Goal: Transaction & Acquisition: Purchase product/service

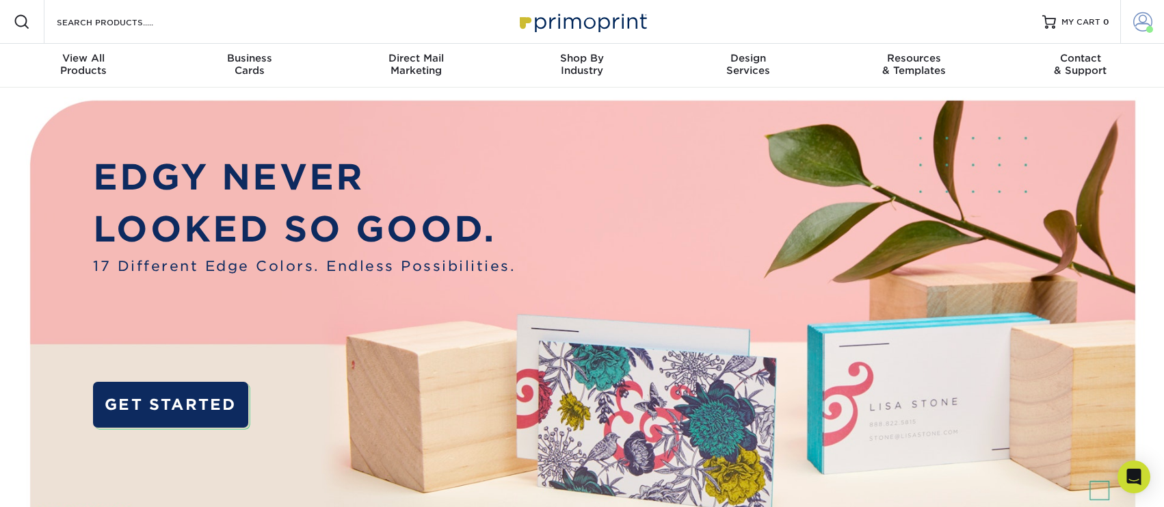
click at [1144, 23] on span at bounding box center [1142, 21] width 19 height 19
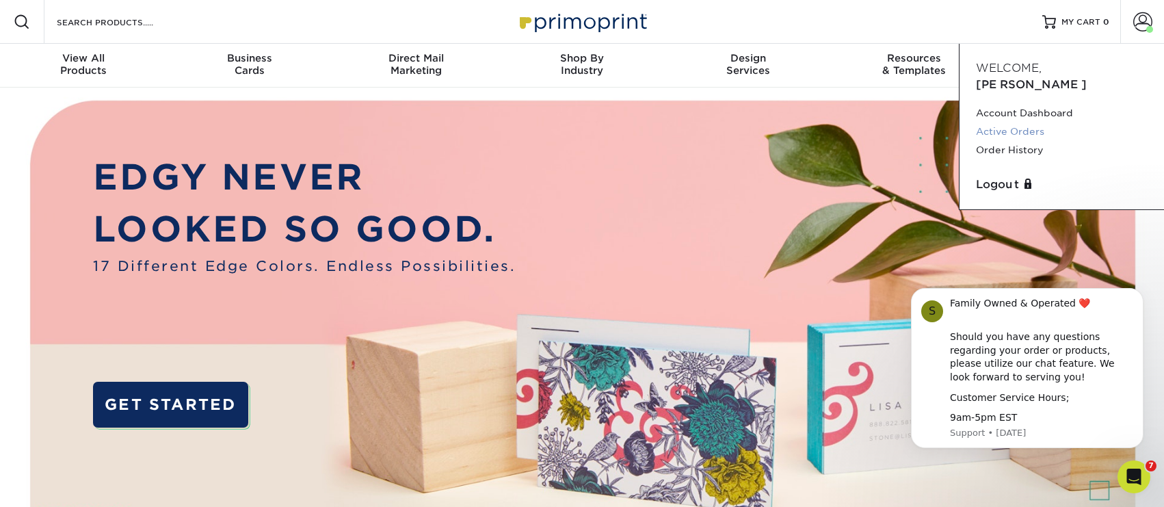
click at [1029, 122] on link "Active Orders" at bounding box center [1062, 131] width 172 height 18
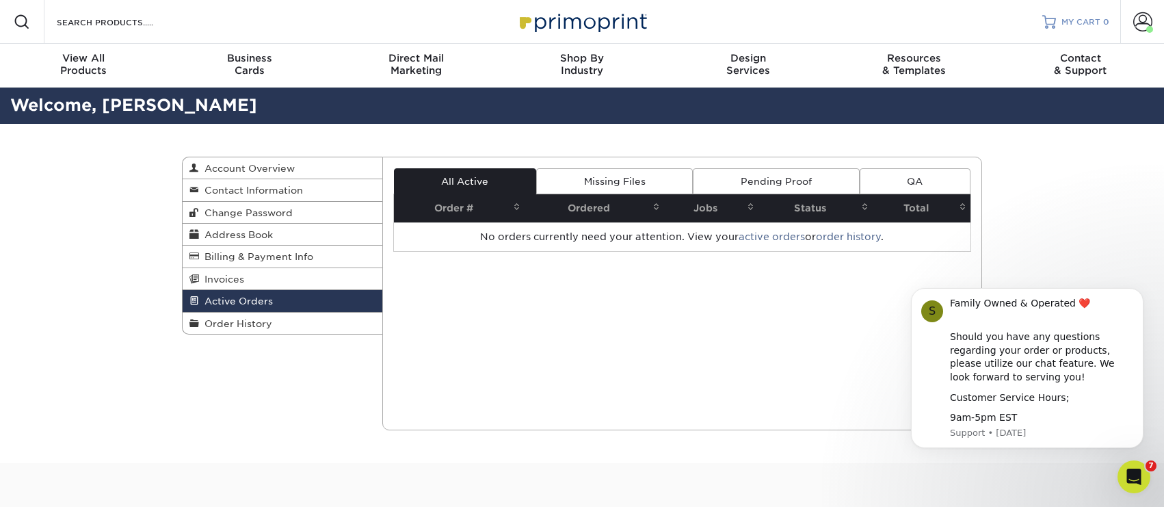
click at [1078, 28] on link "MY CART 0" at bounding box center [1075, 22] width 67 height 44
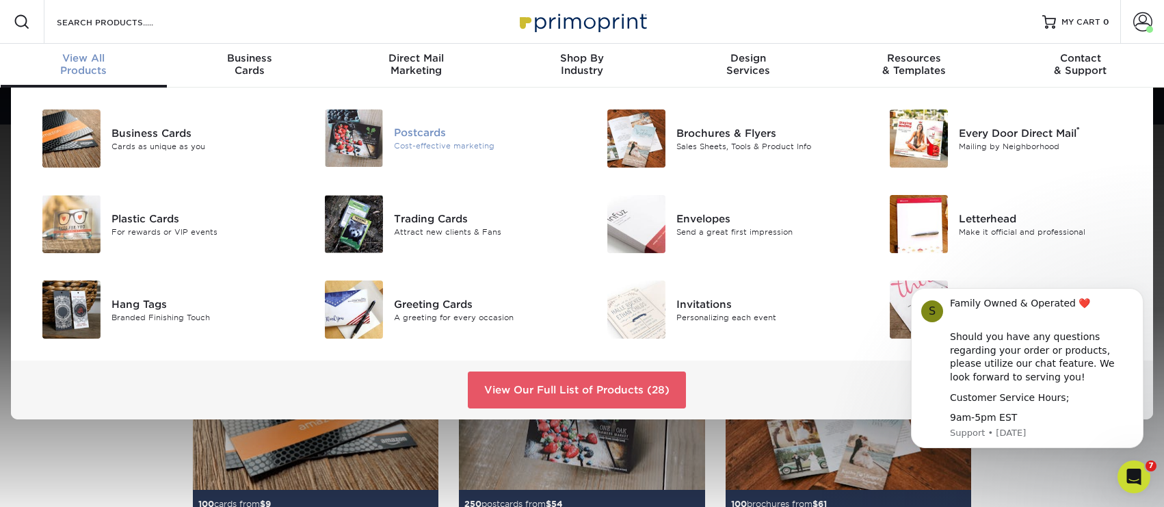
click at [408, 137] on div "Postcards" at bounding box center [483, 132] width 178 height 15
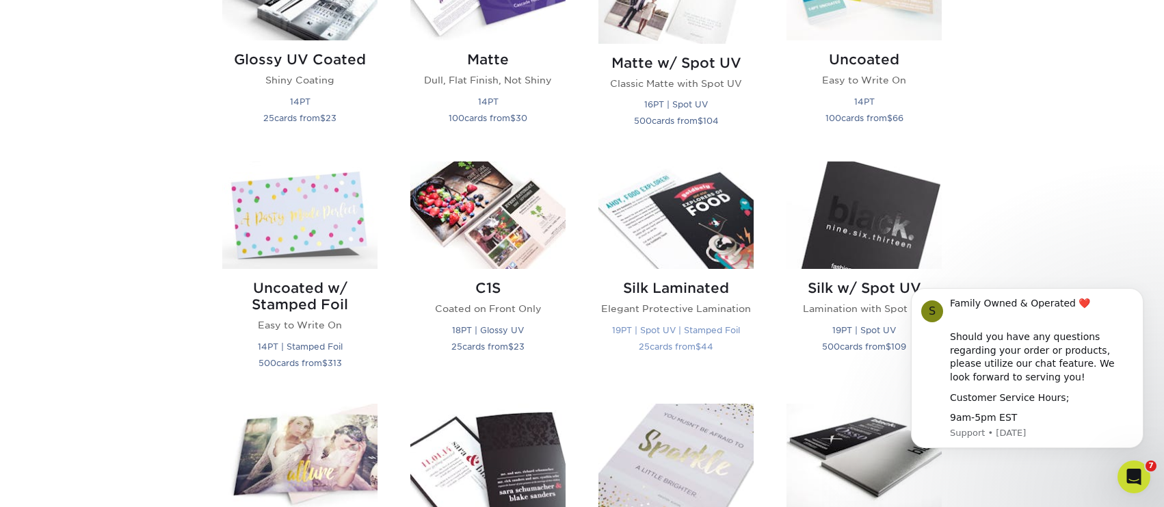
scroll to position [759, 0]
click at [1131, 475] on icon "Open Intercom Messenger" at bounding box center [1132, 475] width 23 height 23
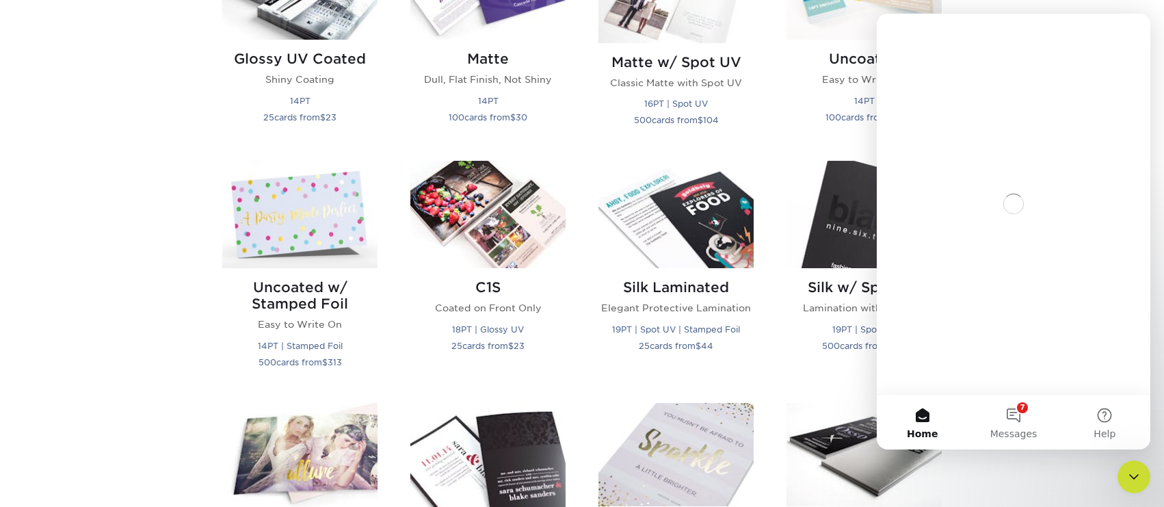
scroll to position [0, 0]
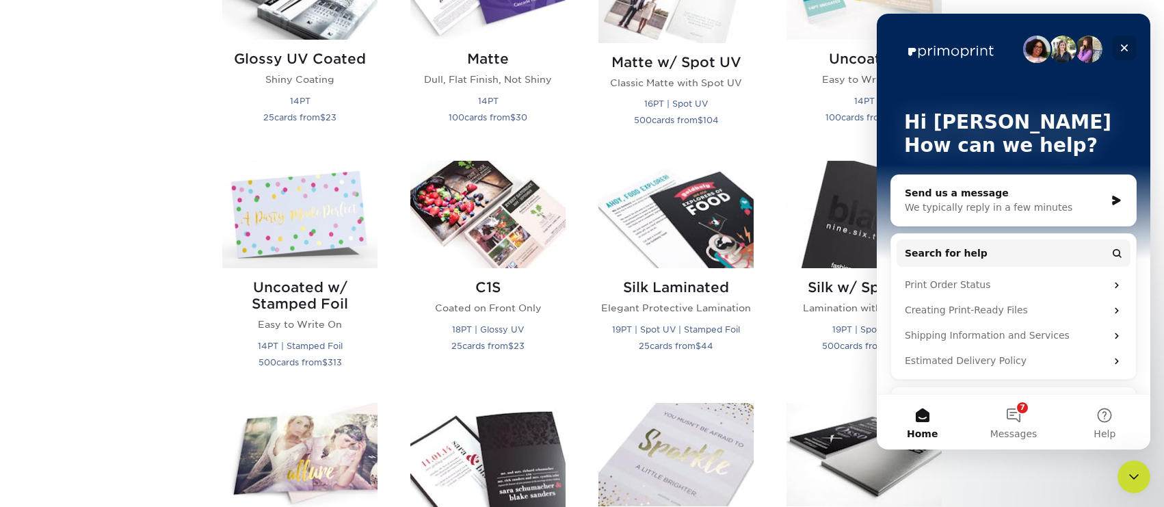
click at [1124, 48] on icon "Close" at bounding box center [1125, 48] width 8 height 8
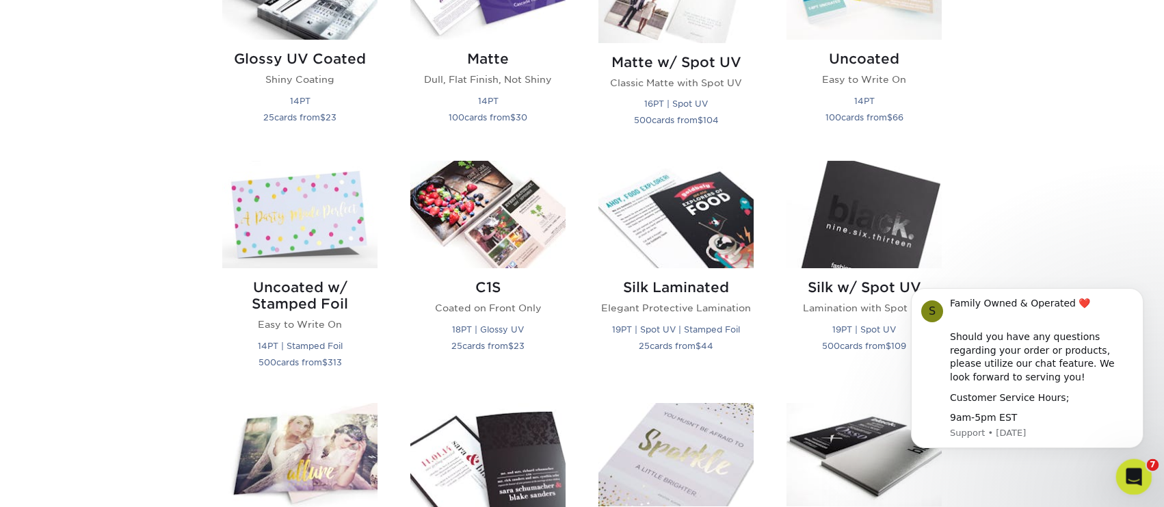
click at [1147, 472] on div "Open Intercom Messenger" at bounding box center [1131, 474] width 45 height 45
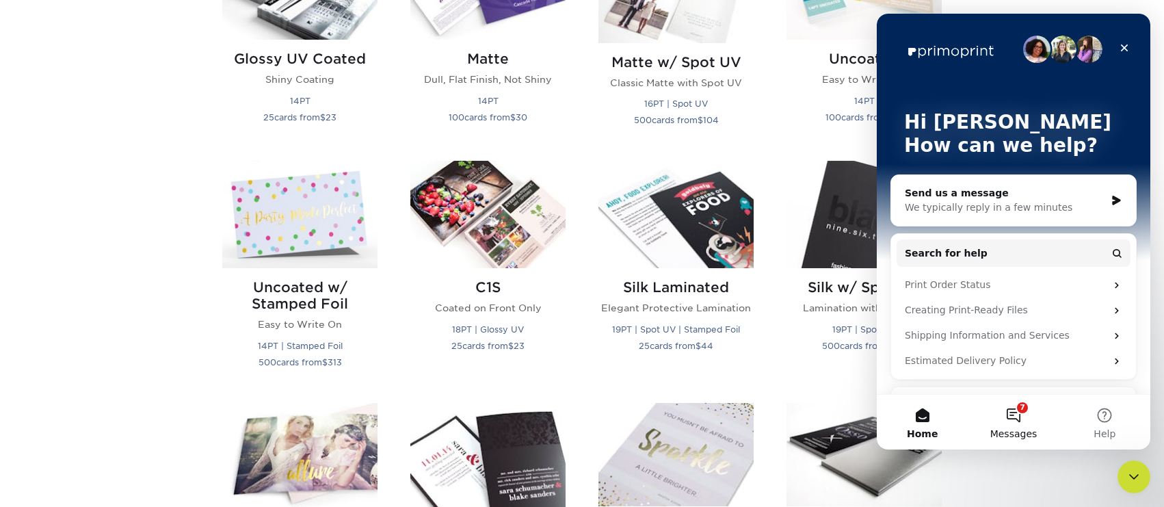
click at [1012, 418] on button "7 Messages" at bounding box center [1013, 422] width 91 height 55
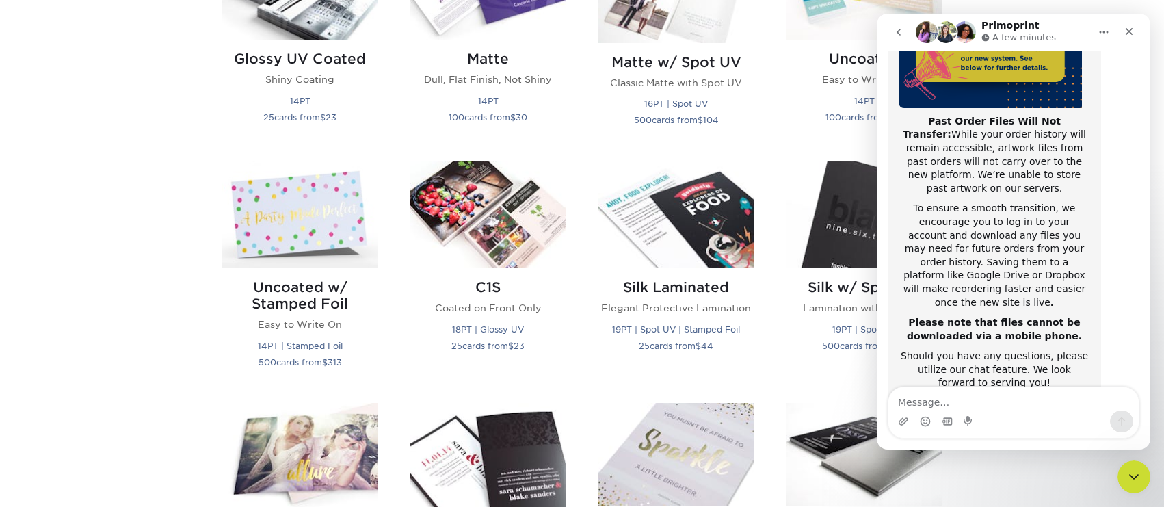
scroll to position [263, 0]
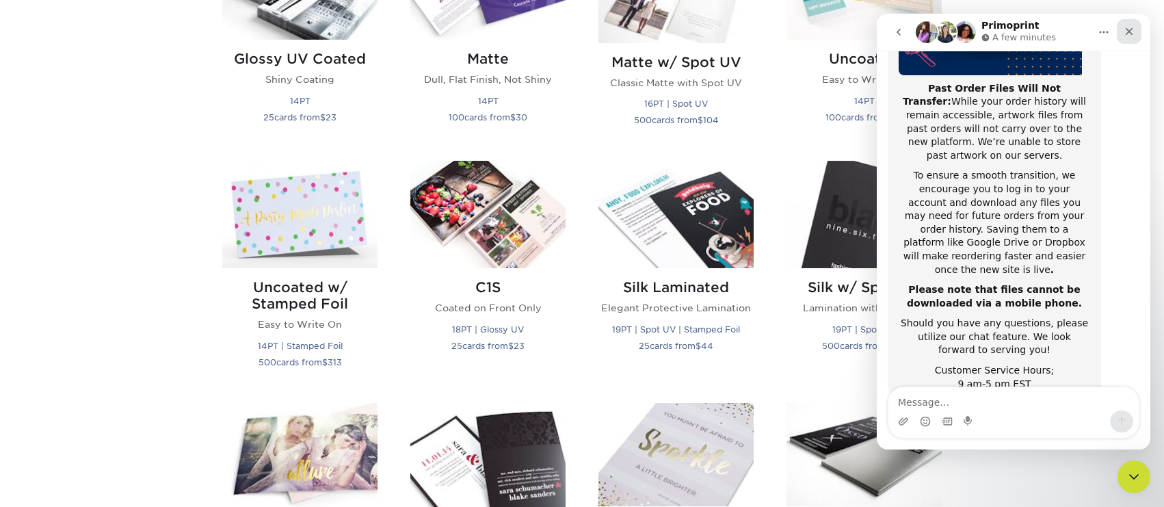
click at [1128, 34] on icon "Close" at bounding box center [1129, 31] width 11 height 11
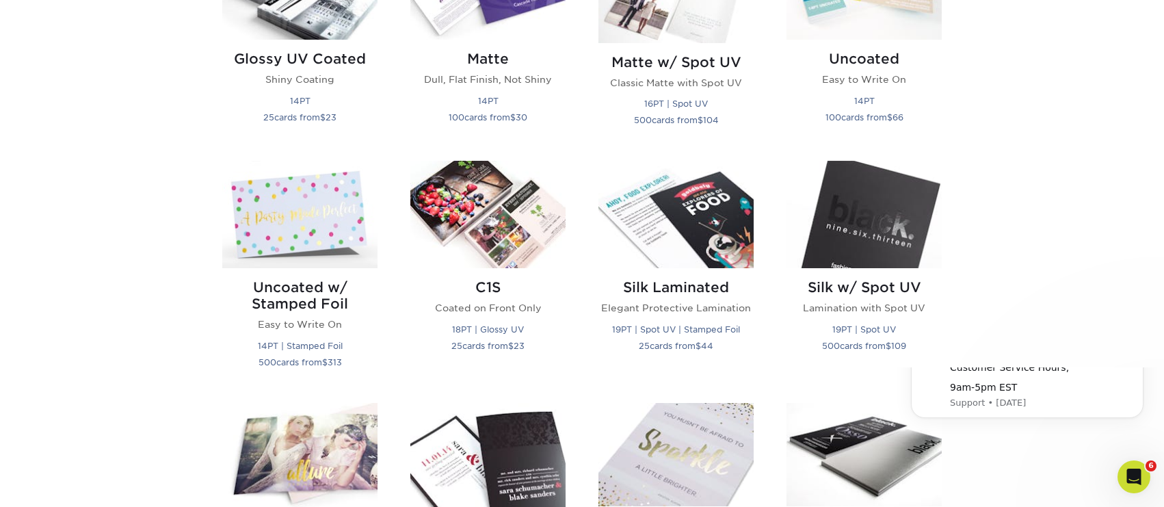
scroll to position [0, 0]
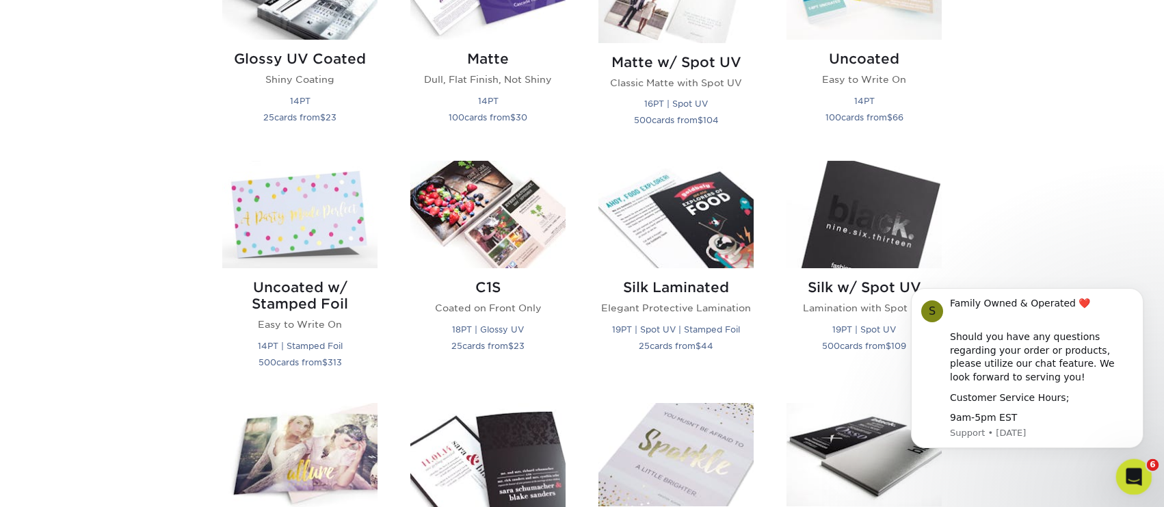
click at [1137, 482] on icon "Open Intercom Messenger" at bounding box center [1132, 475] width 23 height 23
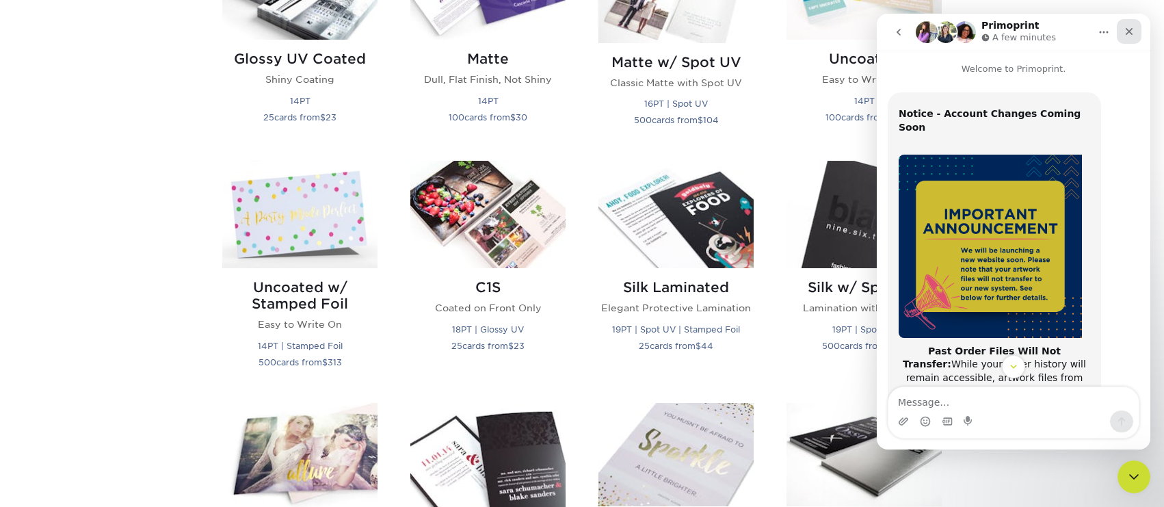
click at [1131, 32] on icon "Close" at bounding box center [1130, 32] width 8 height 8
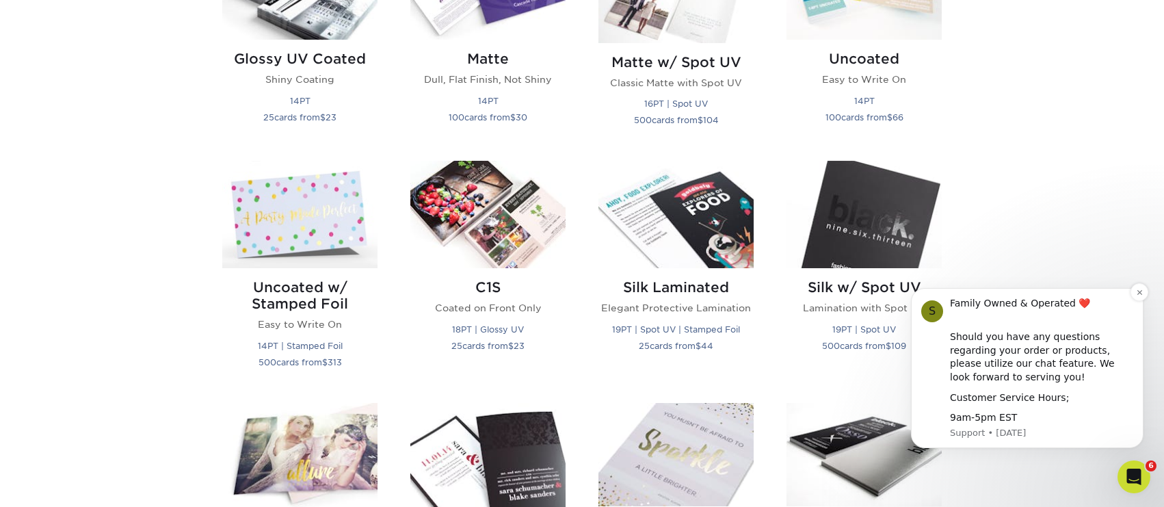
click at [968, 387] on div "Family Owned & Operated ❤️ ​ Should you have any questions regarding your order…" at bounding box center [1041, 361] width 183 height 128
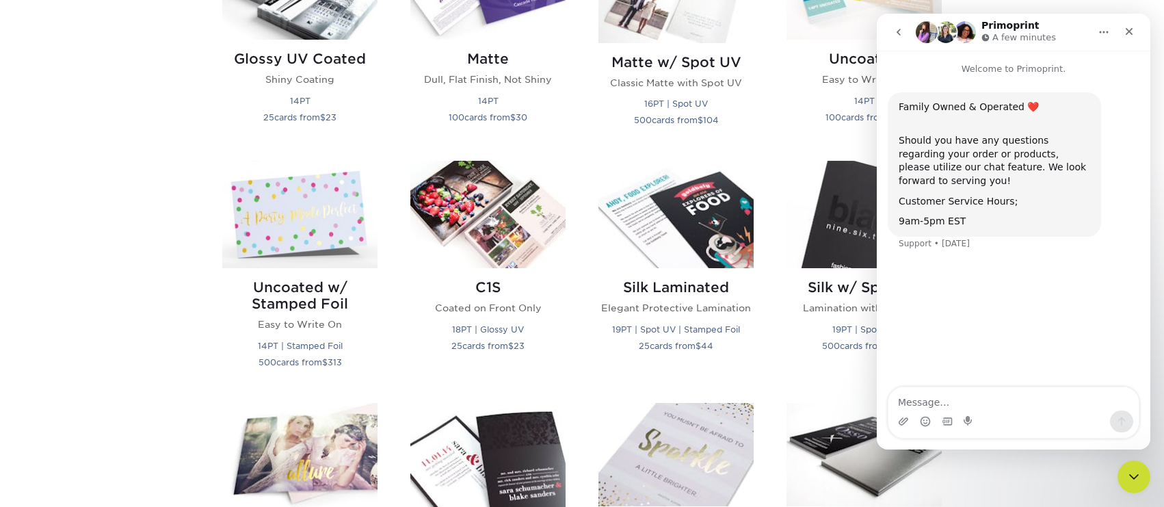
click at [895, 31] on icon "go back" at bounding box center [898, 32] width 11 height 11
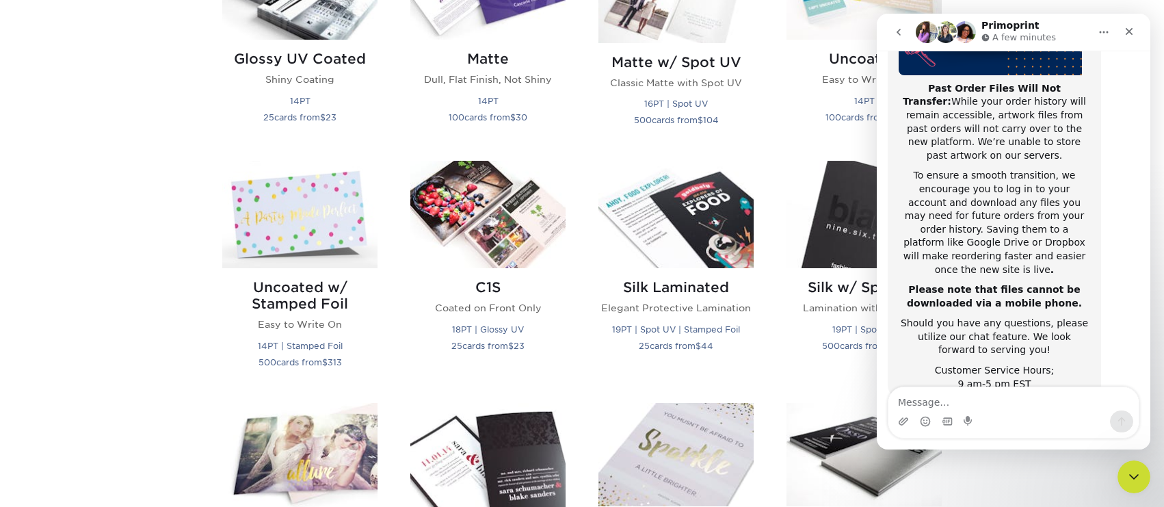
click at [898, 34] on icon "go back" at bounding box center [899, 32] width 4 height 7
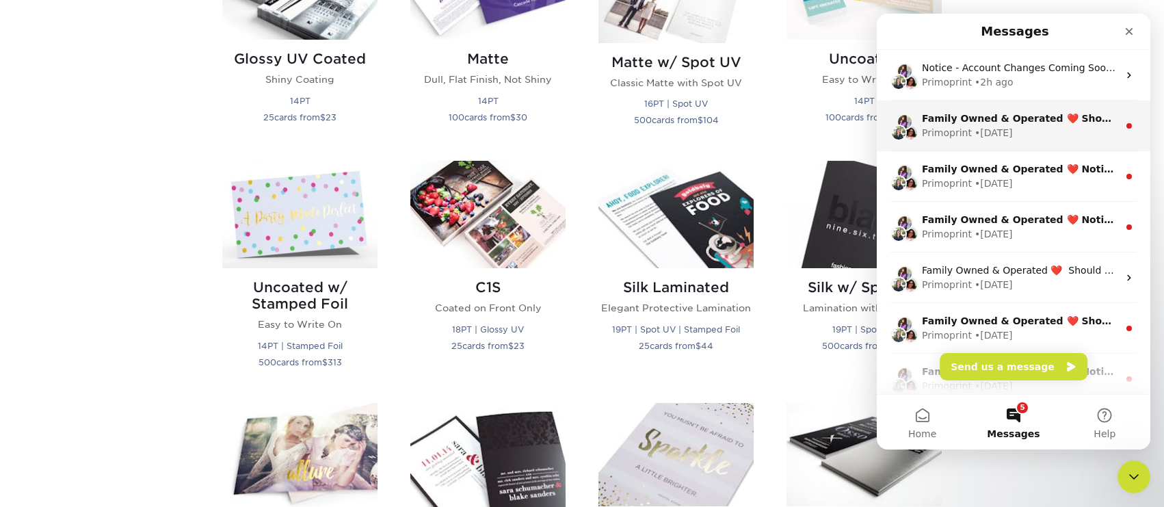
click at [994, 126] on div "• 27w ago" at bounding box center [994, 133] width 38 height 14
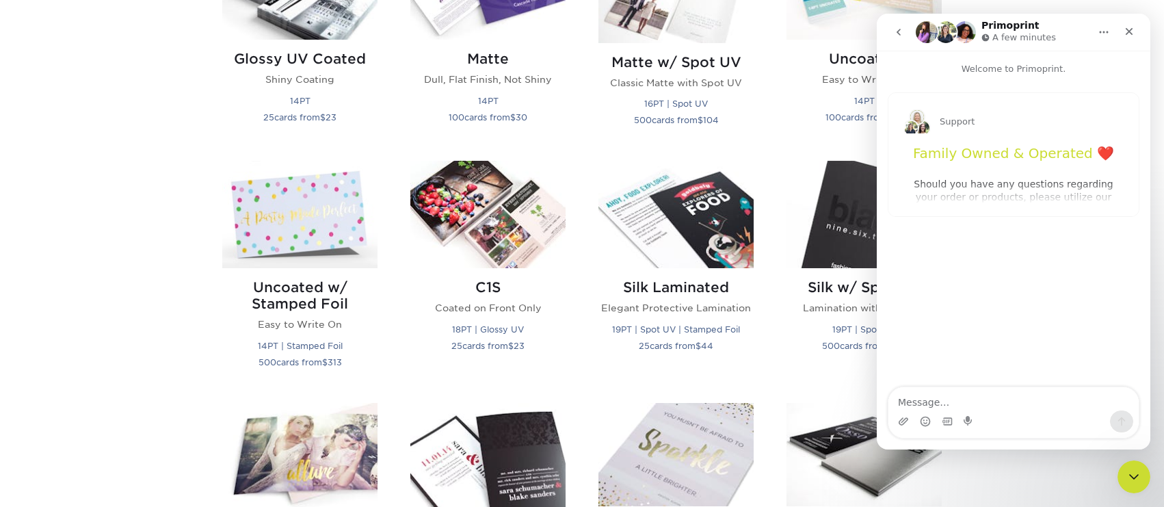
click at [895, 37] on icon "go back" at bounding box center [898, 32] width 11 height 11
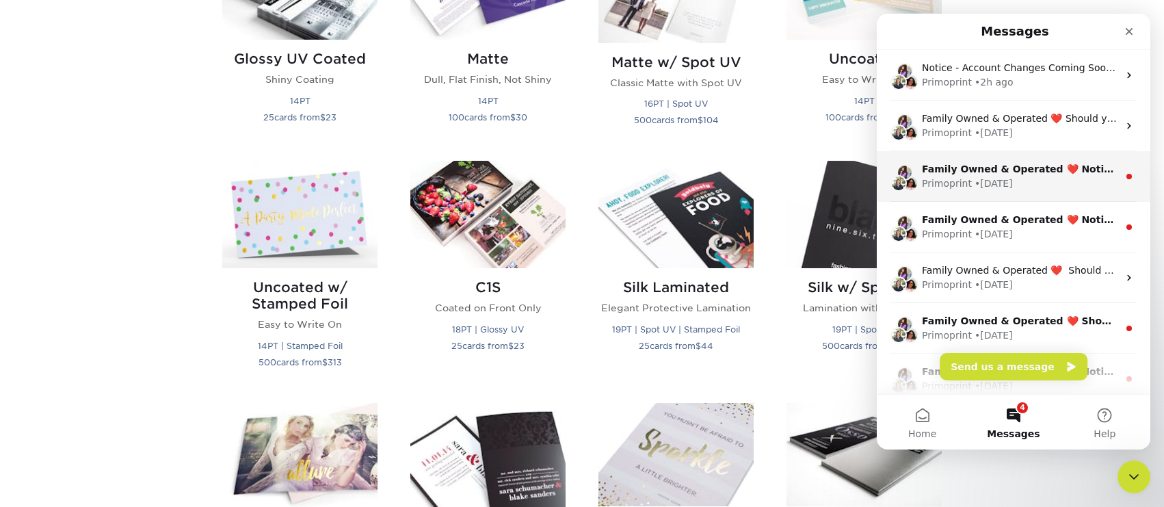
click at [975, 179] on div "• 27w ago" at bounding box center [994, 183] width 38 height 14
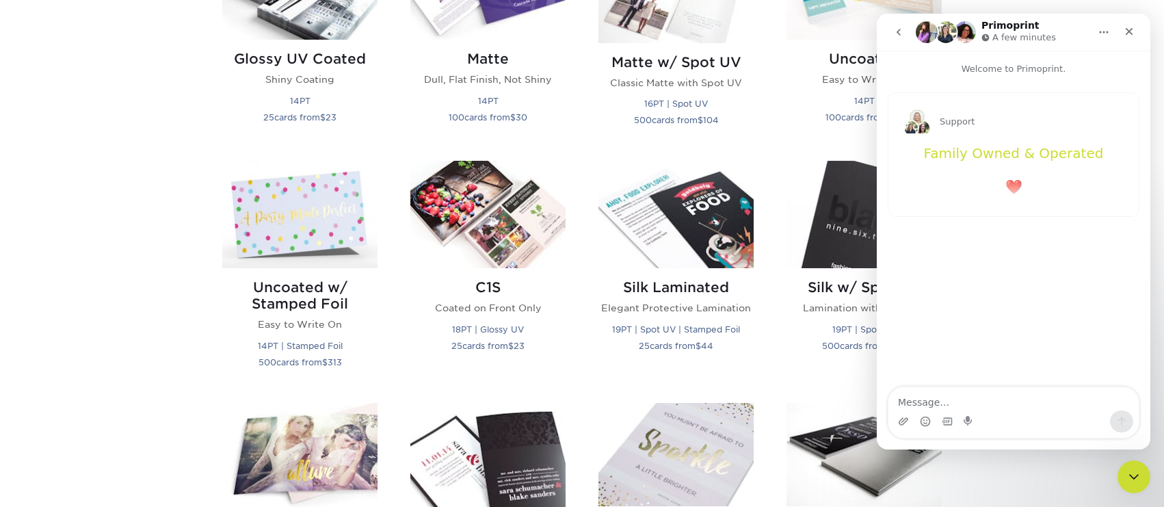
click at [895, 36] on icon "go back" at bounding box center [898, 32] width 11 height 11
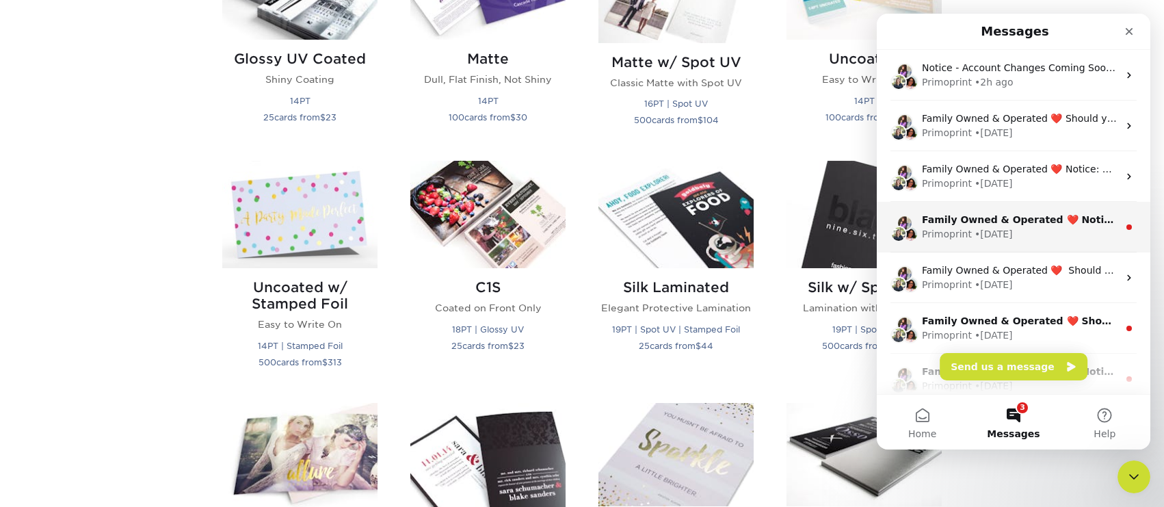
click at [967, 230] on div "Primoprint" at bounding box center [947, 234] width 50 height 14
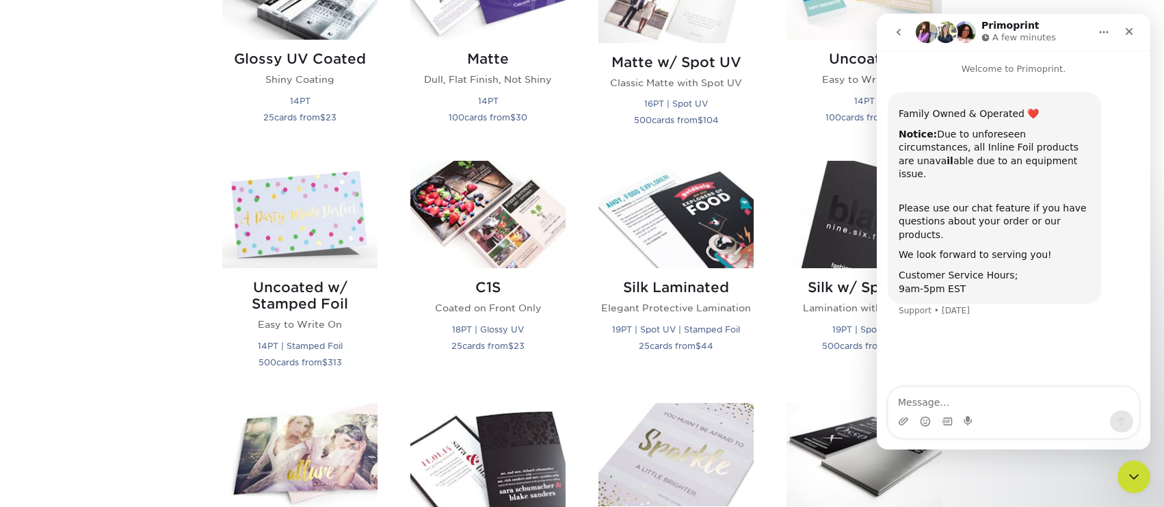
click at [898, 36] on icon "go back" at bounding box center [898, 32] width 11 height 11
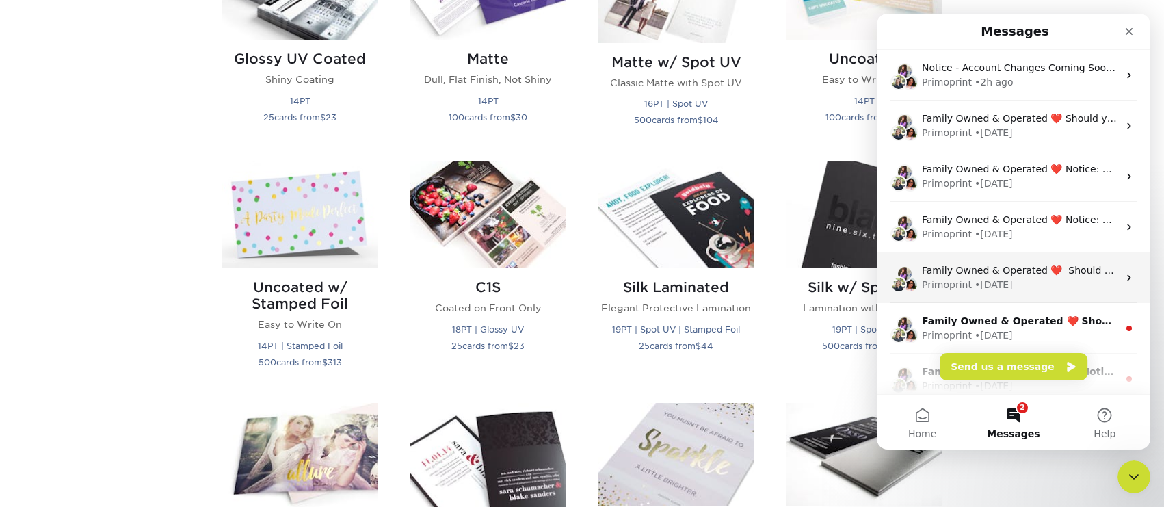
click at [988, 278] on div "• 27w ago" at bounding box center [994, 285] width 38 height 14
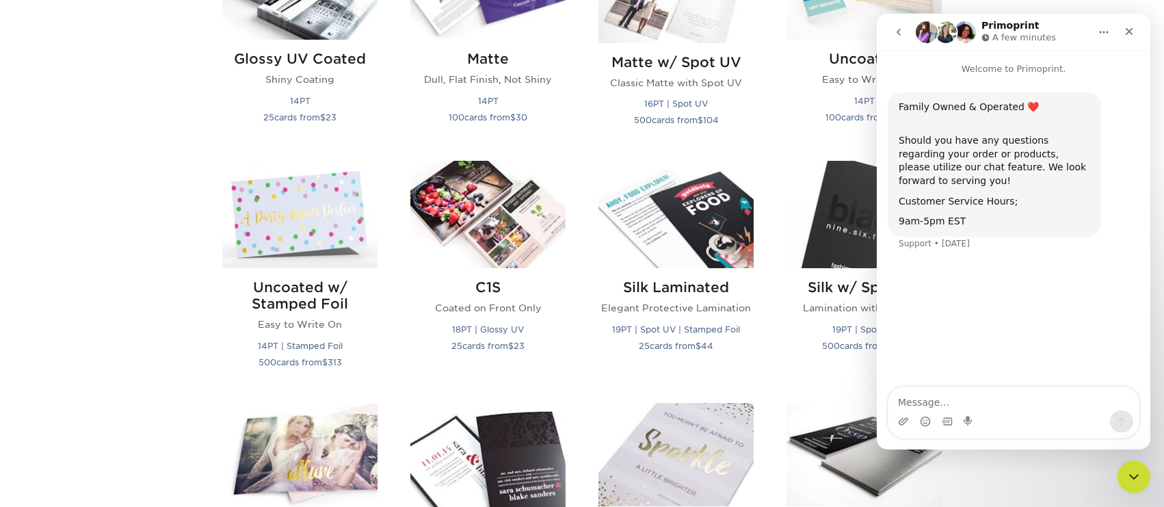
click at [896, 29] on icon "go back" at bounding box center [898, 32] width 11 height 11
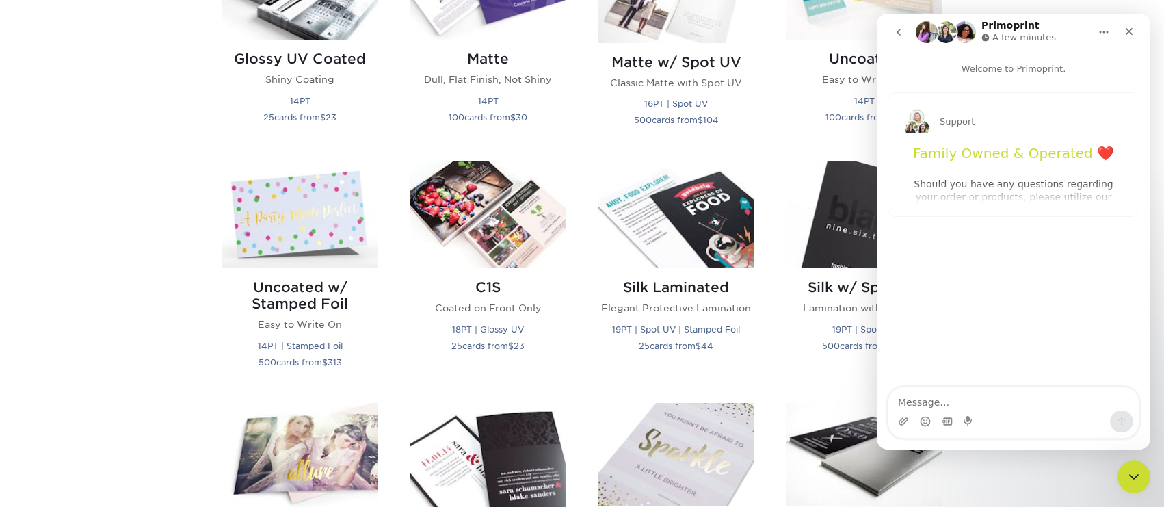
click at [897, 38] on button "go back" at bounding box center [899, 32] width 26 height 26
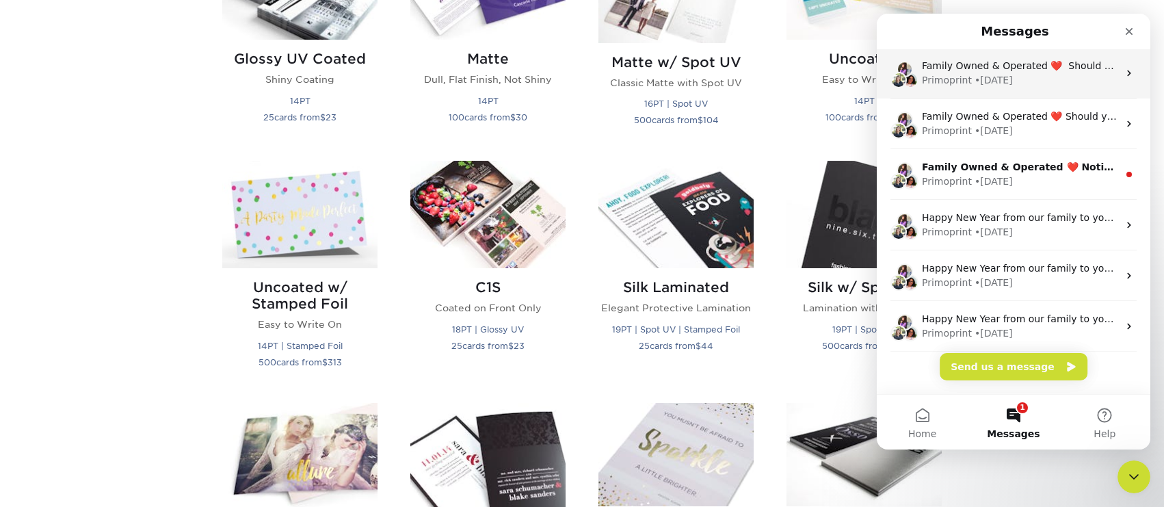
scroll to position [205, 0]
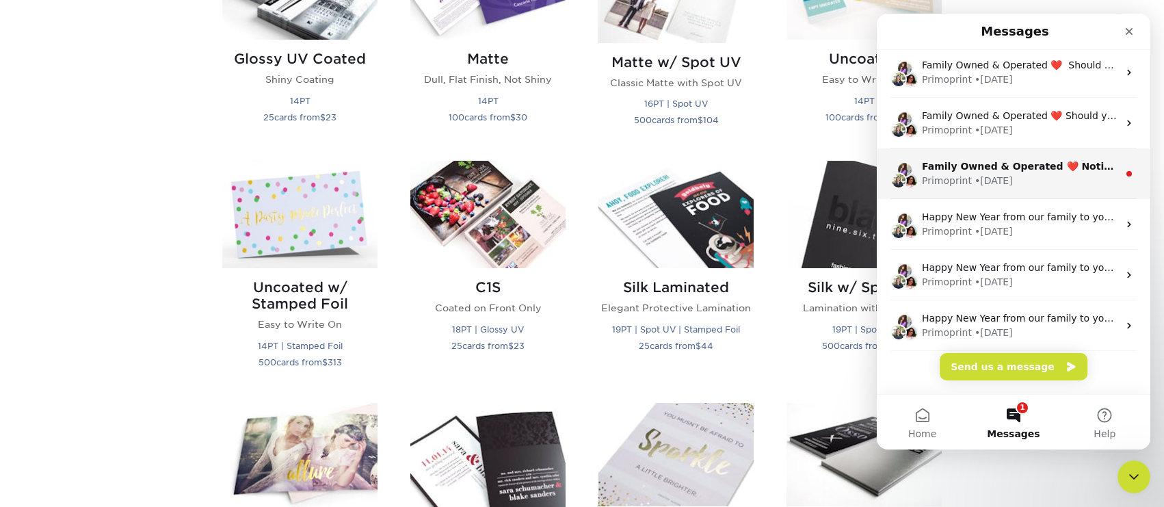
click at [945, 173] on div "Family Owned & Operated ❤️ Notice: Due to unforeseen circumstances, all Inline …" at bounding box center [1020, 166] width 196 height 14
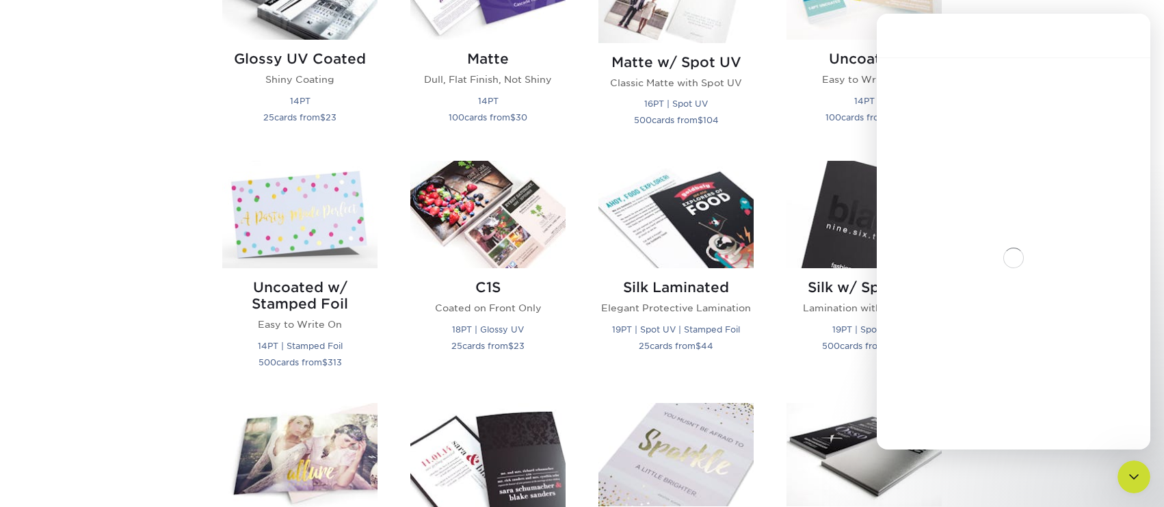
scroll to position [161, 0]
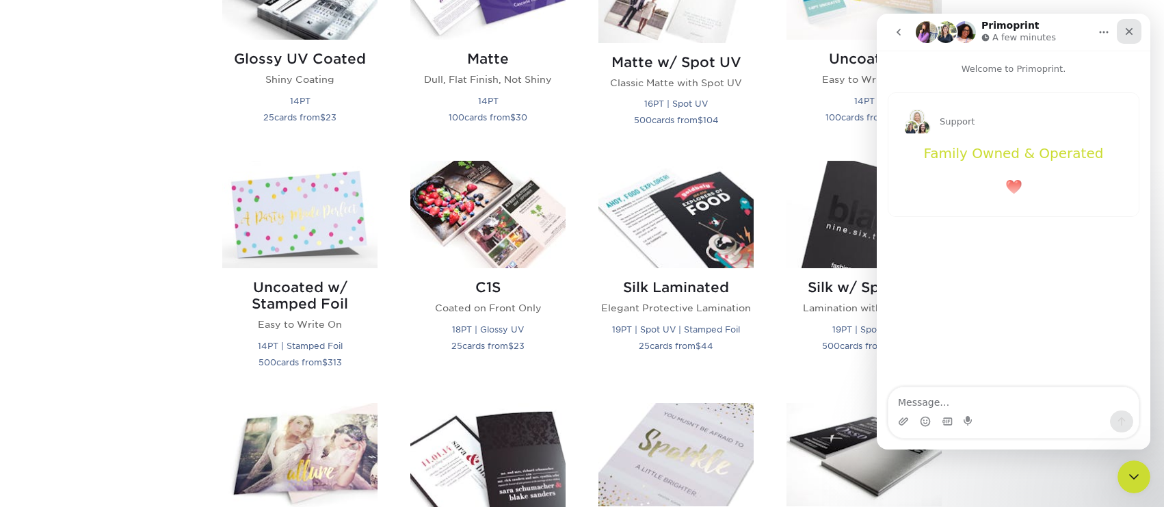
click at [1135, 33] on div "Close" at bounding box center [1129, 31] width 25 height 25
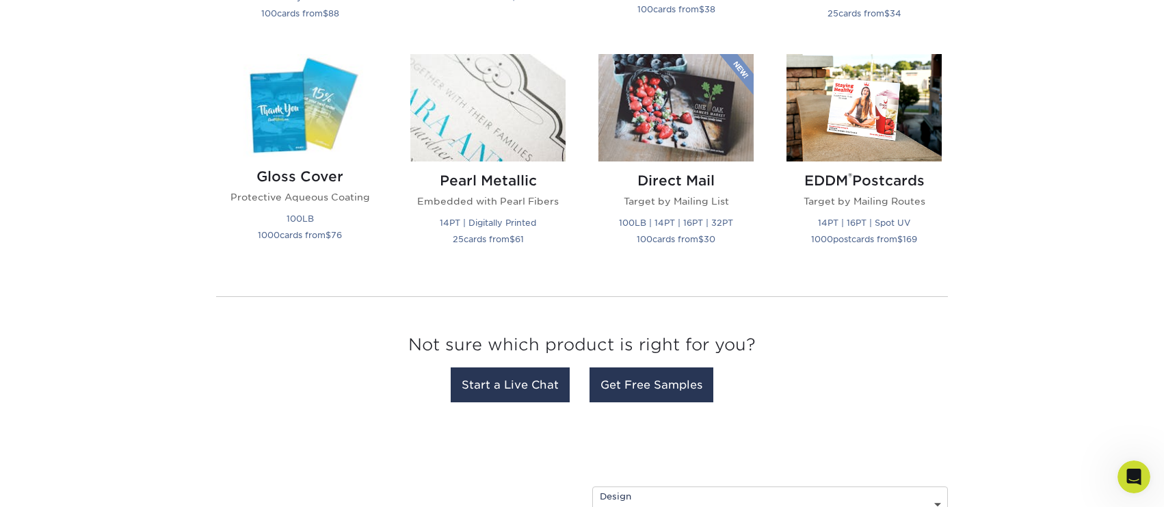
scroll to position [1847, 0]
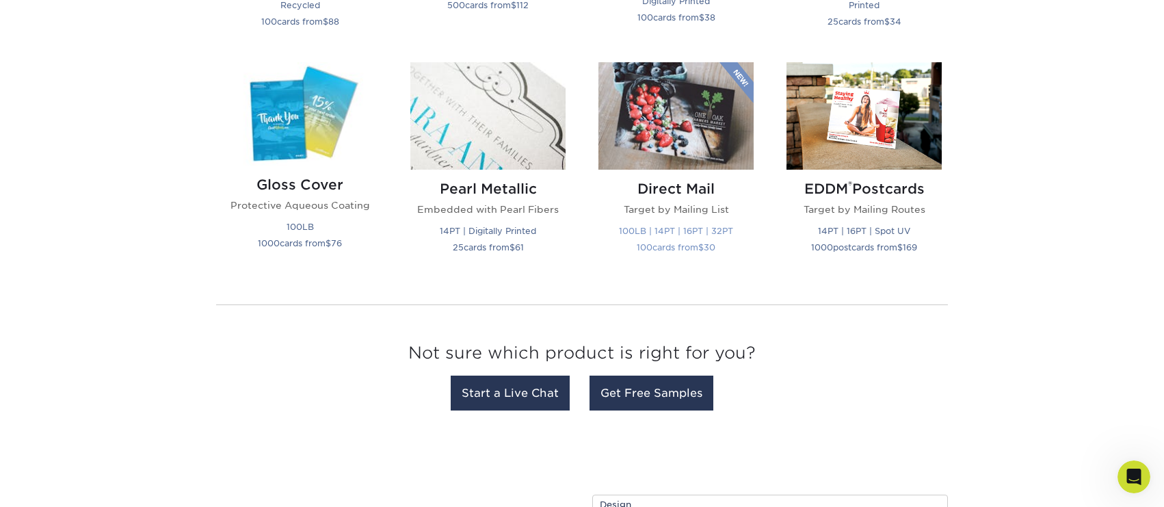
click at [673, 242] on small "100 cards from $ 30" at bounding box center [676, 247] width 79 height 10
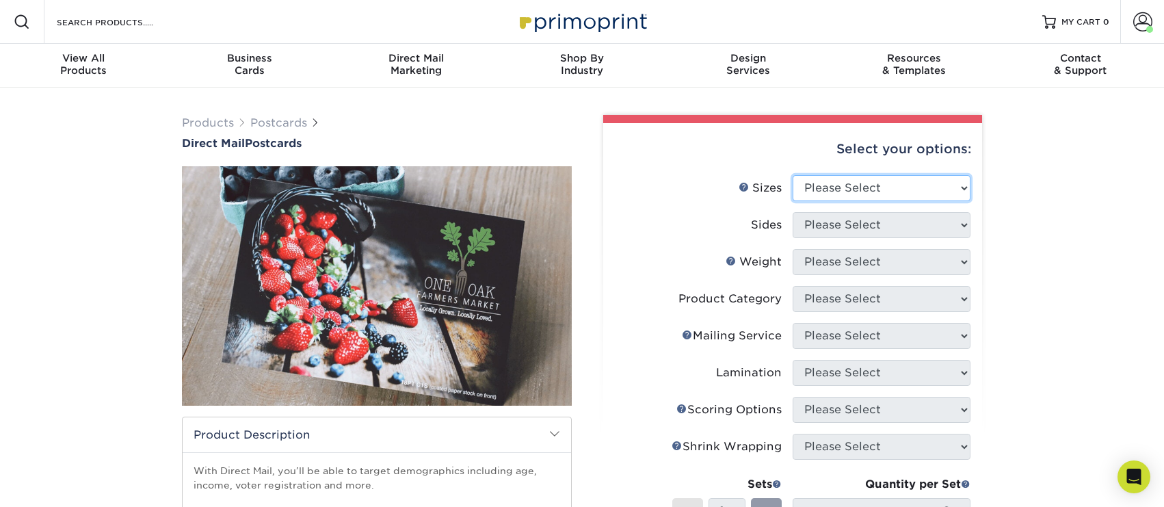
select select "4.00x6.00"
click at [793, 175] on select "Please Select 1.5" x 7" 2" x 4" 2" x 6" 2" x 7" 2" x 8" 2.12" x 5.5" 2.12" x 5.…" at bounding box center [882, 188] width 178 height 26
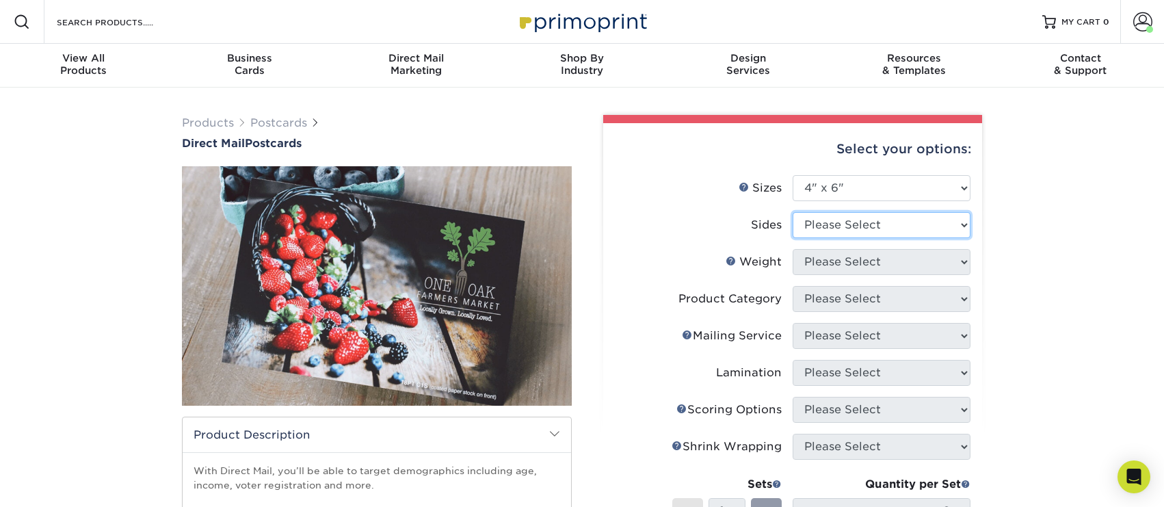
select select "13abbda7-1d64-4f25-8bb2-c179b224825d"
click at [793, 212] on select "Please Select Print Both Sides Print Front Only" at bounding box center [882, 225] width 178 height 26
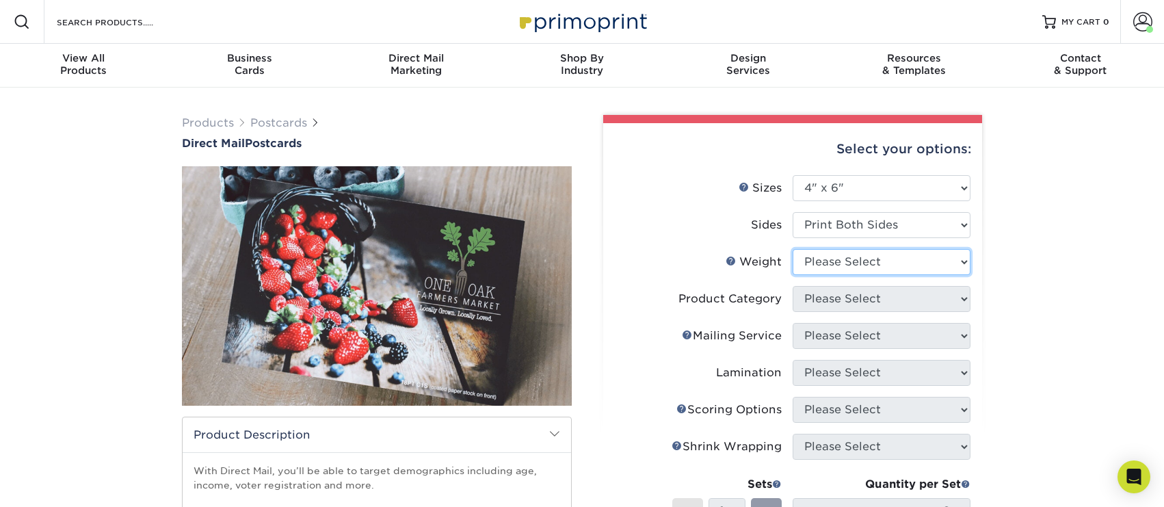
select select "14PT"
click at [793, 249] on select "Please Select 14PT 100LB 16PT 14PT Uncoated" at bounding box center [882, 262] width 178 height 26
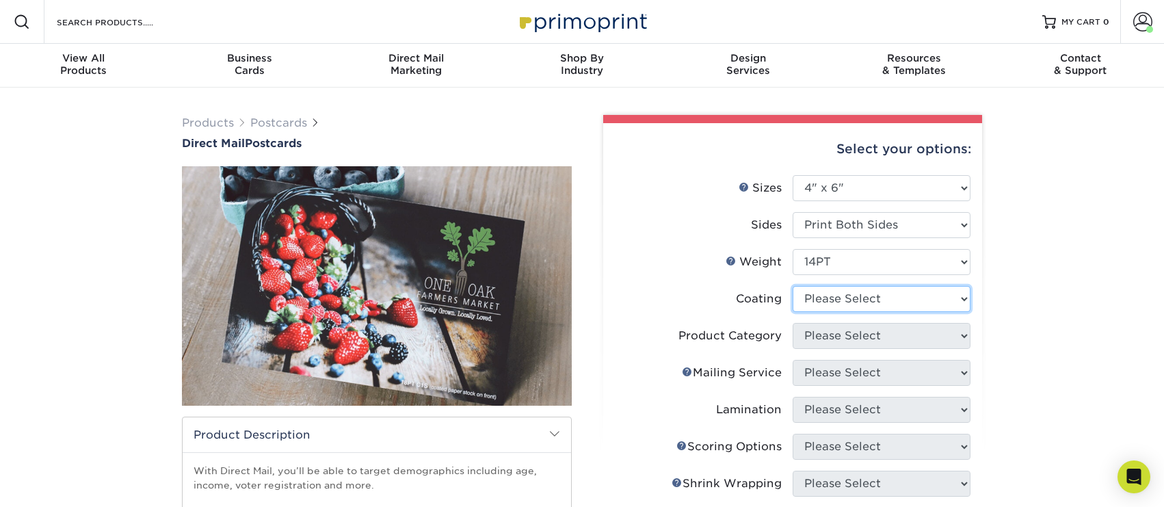
select select "1e8116af-acfc-44b1-83dc-8181aa338834"
click at [793, 286] on select at bounding box center [882, 299] width 178 height 26
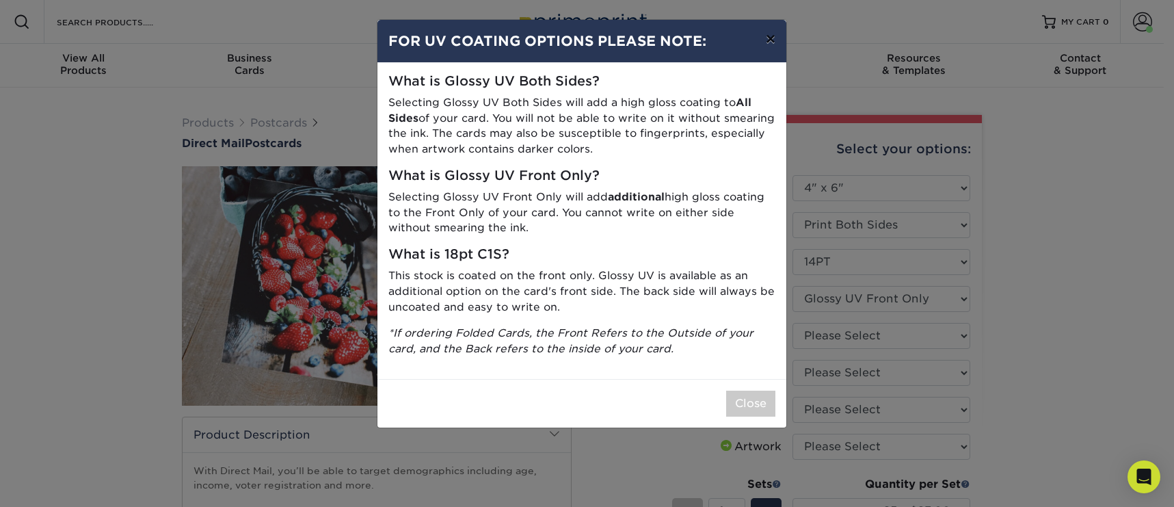
click at [769, 41] on button "×" at bounding box center [770, 39] width 31 height 38
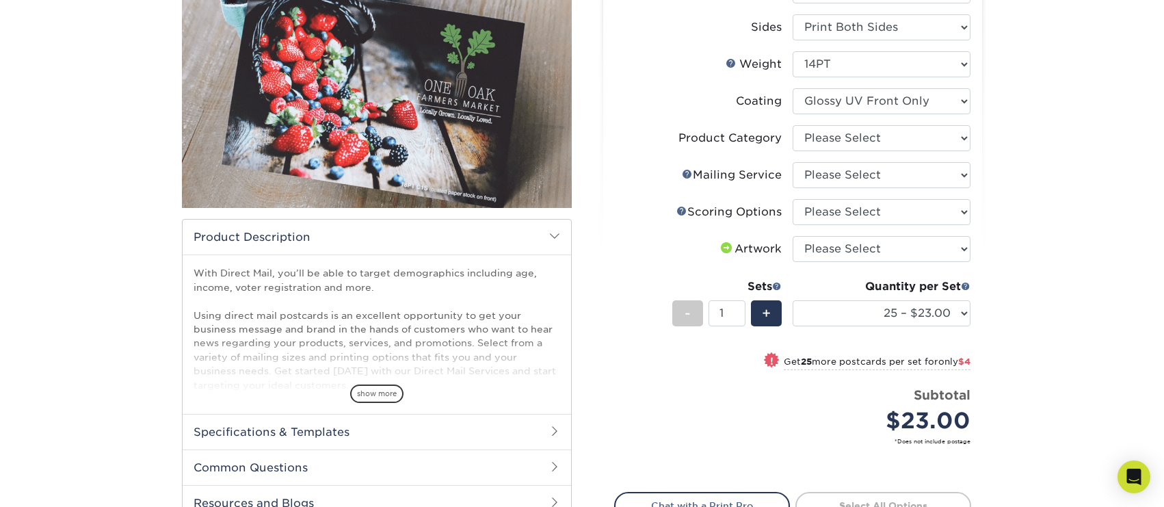
scroll to position [205, 0]
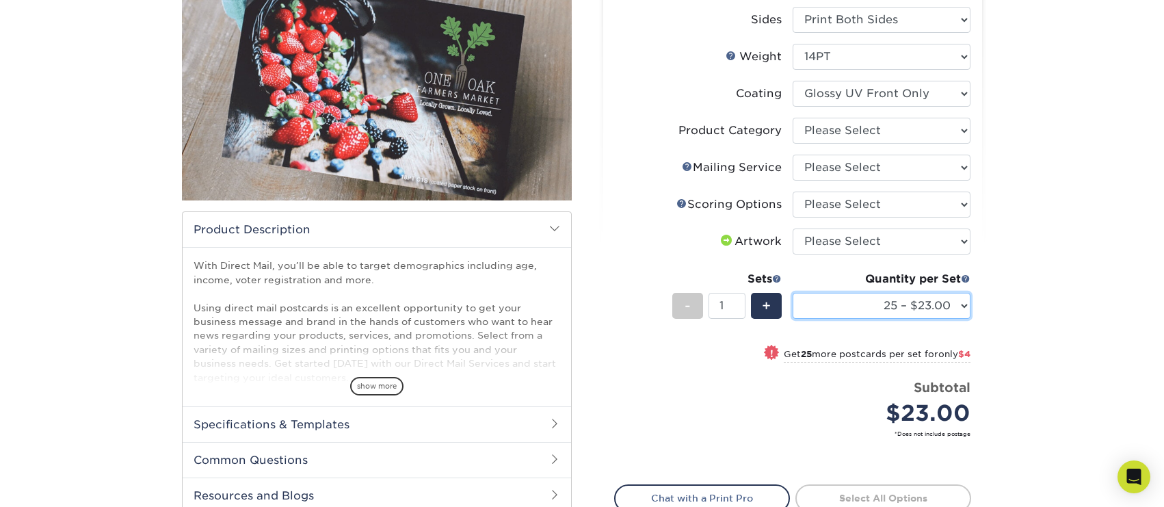
select select "100 – $40.00"
click at [793, 293] on select "25 – $23.00 50 – $27.00 75 – $33.00 100 – $40.00 250 – $71.00 500 – $85.00 1000…" at bounding box center [882, 306] width 178 height 26
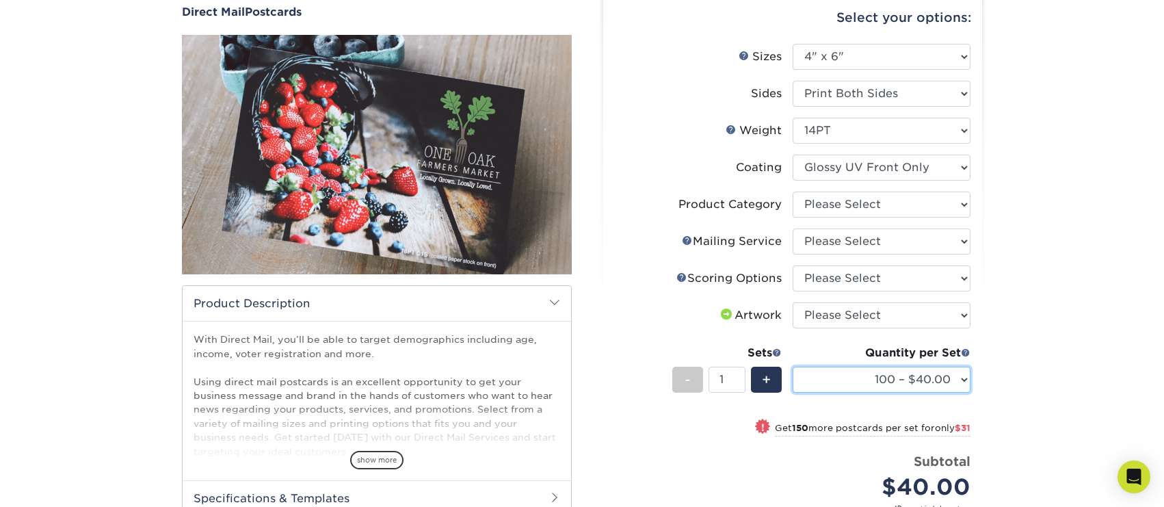
scroll to position [0, 0]
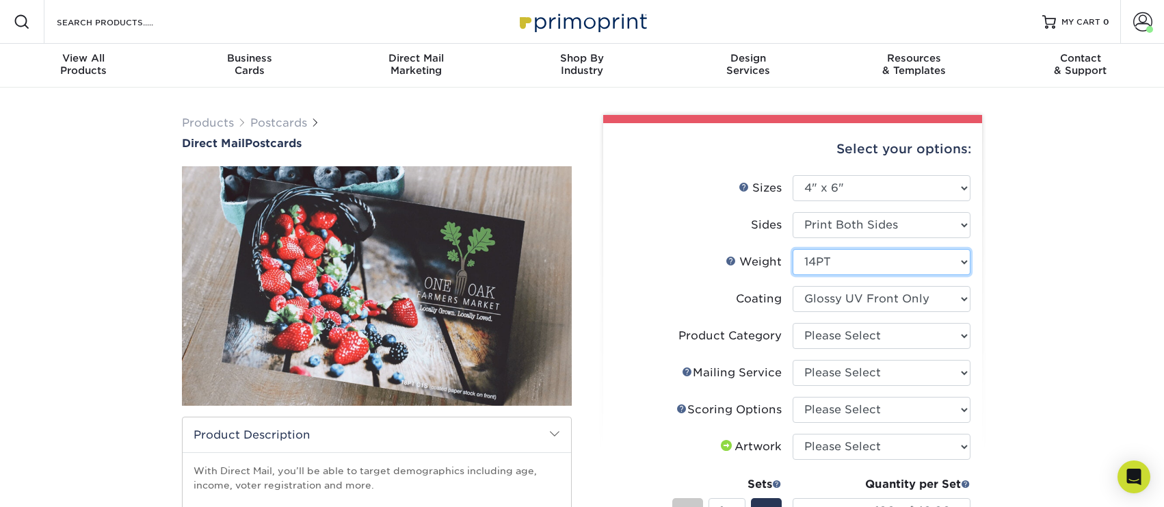
select select "100LB"
click at [793, 249] on select "Please Select 14PT 100LB 16PT 14PT Uncoated" at bounding box center [882, 262] width 178 height 26
select select
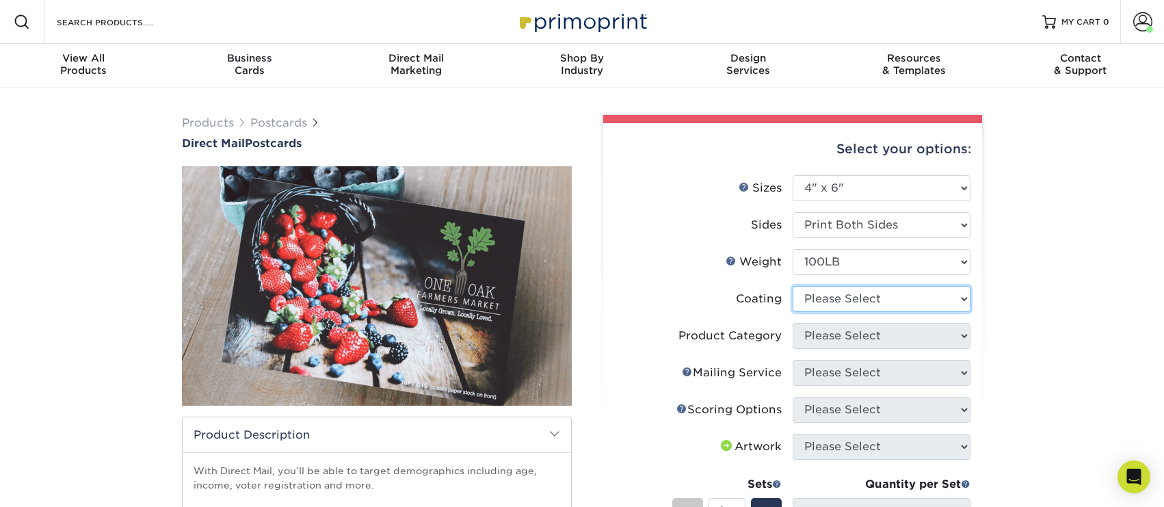
select select "d41dab50-ff65-4f4f-bb17-2afe4d36ae33"
click at [793, 286] on select at bounding box center [882, 299] width 178 height 26
select select "-1"
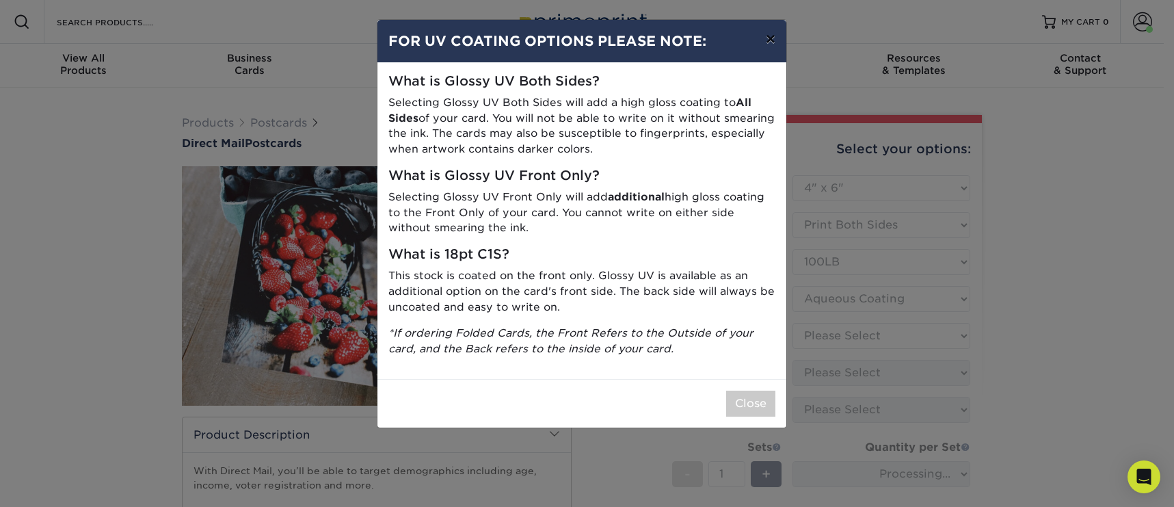
click at [774, 40] on button "×" at bounding box center [770, 39] width 31 height 38
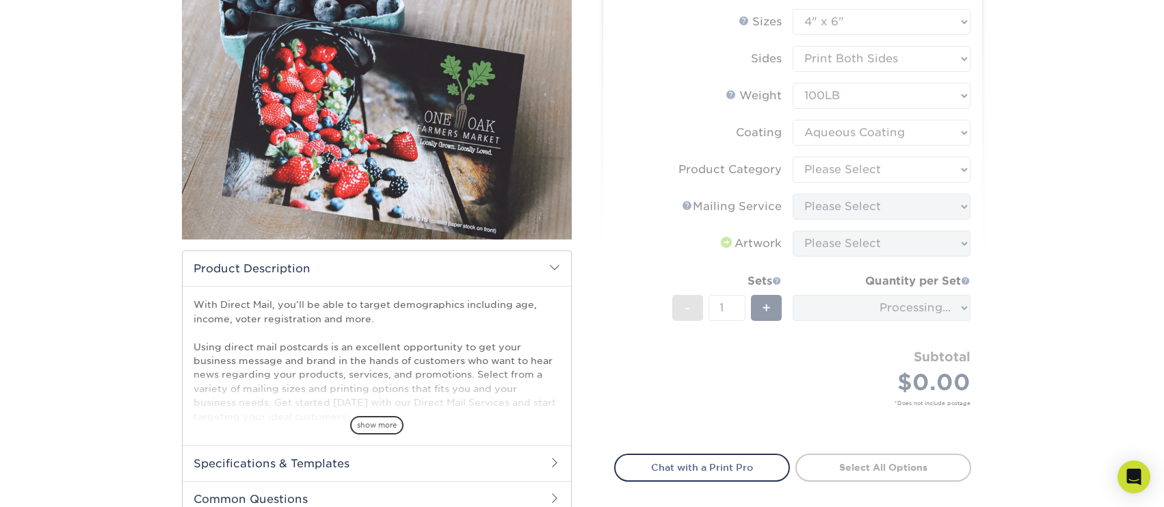
scroll to position [164, 0]
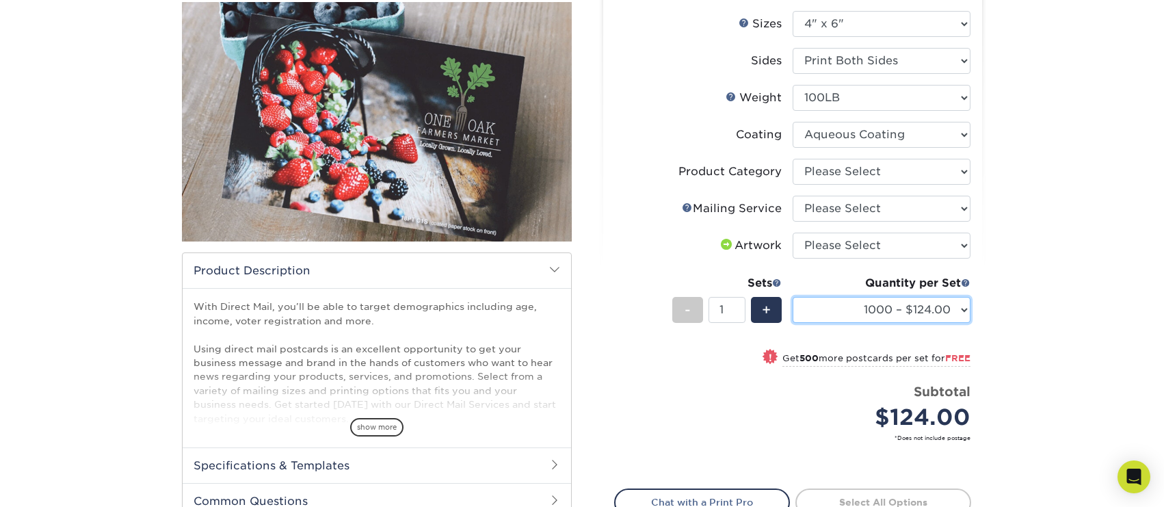
drag, startPoint x: 895, startPoint y: 300, endPoint x: 836, endPoint y: 135, distance: 174.6
click at [836, 135] on ul "Sizes Help Sizes Please Select 1.5" x 7" 2" x 4" 2" x 6" 2" x 7" 2" x 8" 2.12" …" at bounding box center [792, 236] width 357 height 451
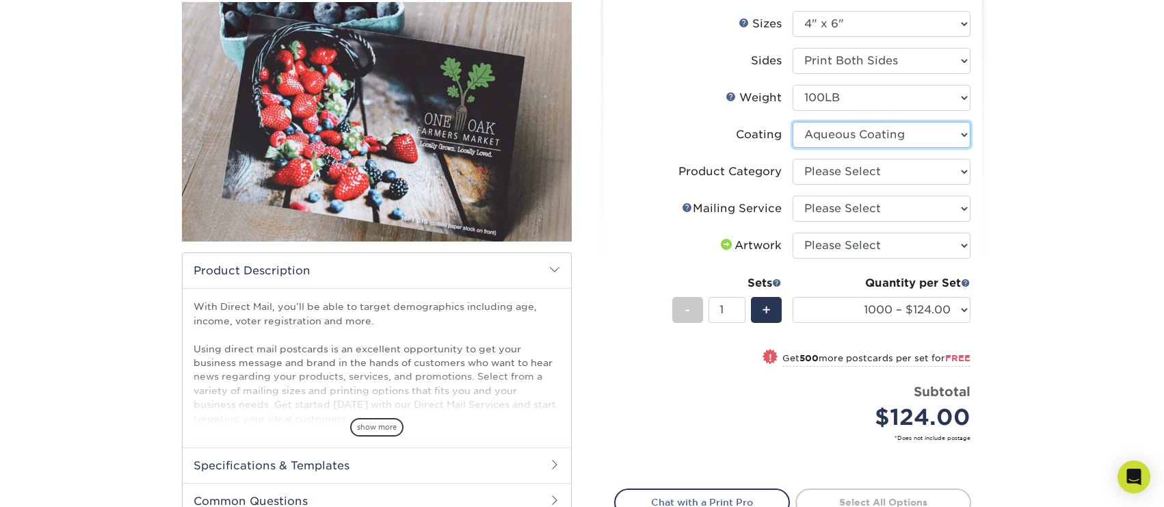
select select "3e7618de-abca-4bda-9f97-8b9129e913d8"
click at [793, 122] on select at bounding box center [882, 135] width 178 height 26
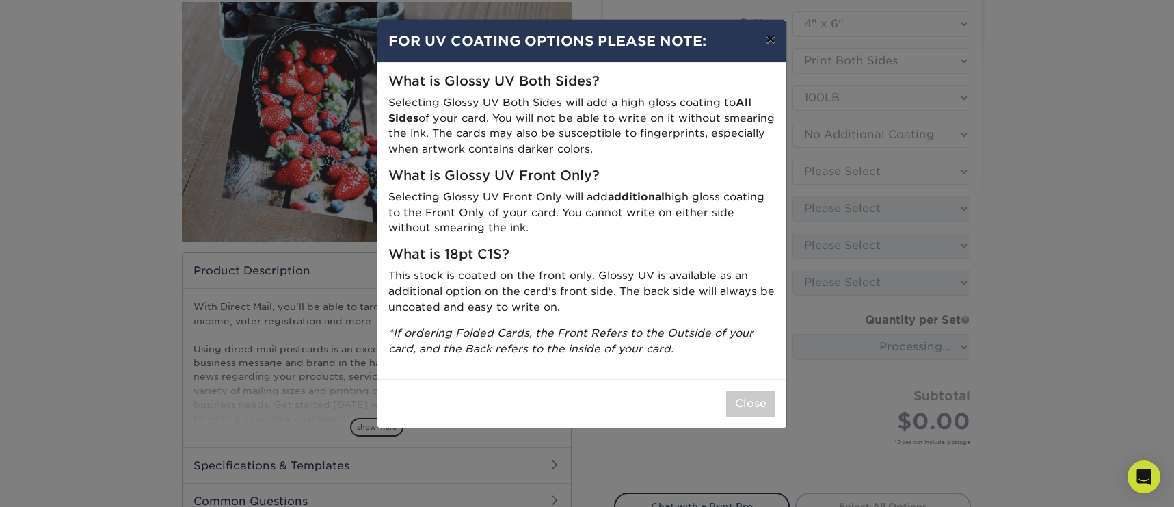
click at [769, 42] on button "×" at bounding box center [770, 39] width 31 height 38
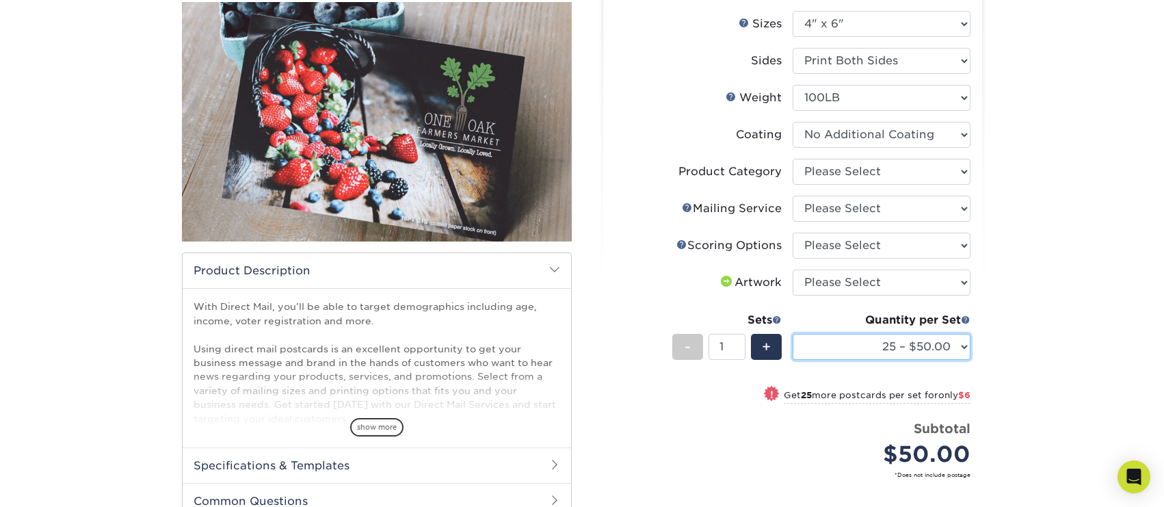
drag, startPoint x: 940, startPoint y: 347, endPoint x: 1032, endPoint y: 328, distance: 94.3
click at [1032, 328] on div "Products Postcards Direct Mail Postcards $" at bounding box center [582, 303] width 1164 height 761
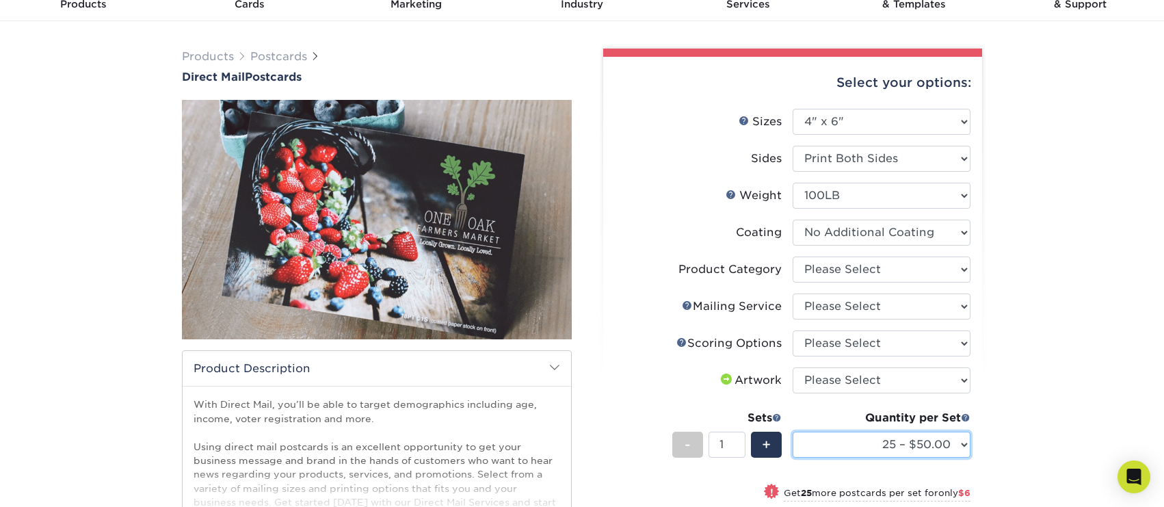
scroll to position [62, 0]
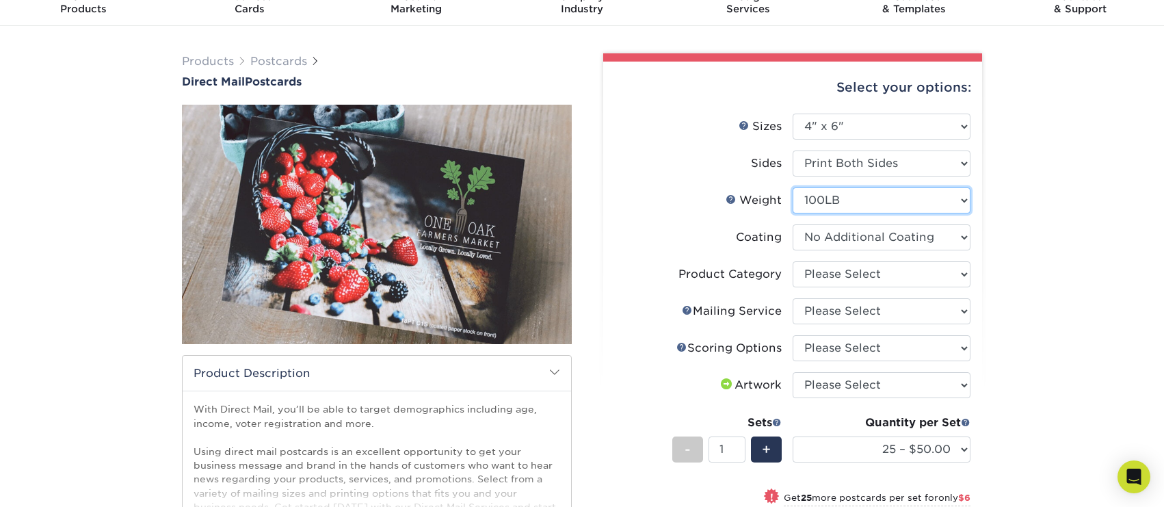
select select "14PT Uncoated"
click at [793, 187] on select "Please Select 14PT 100LB 16PT 14PT Uncoated" at bounding box center [882, 200] width 178 height 26
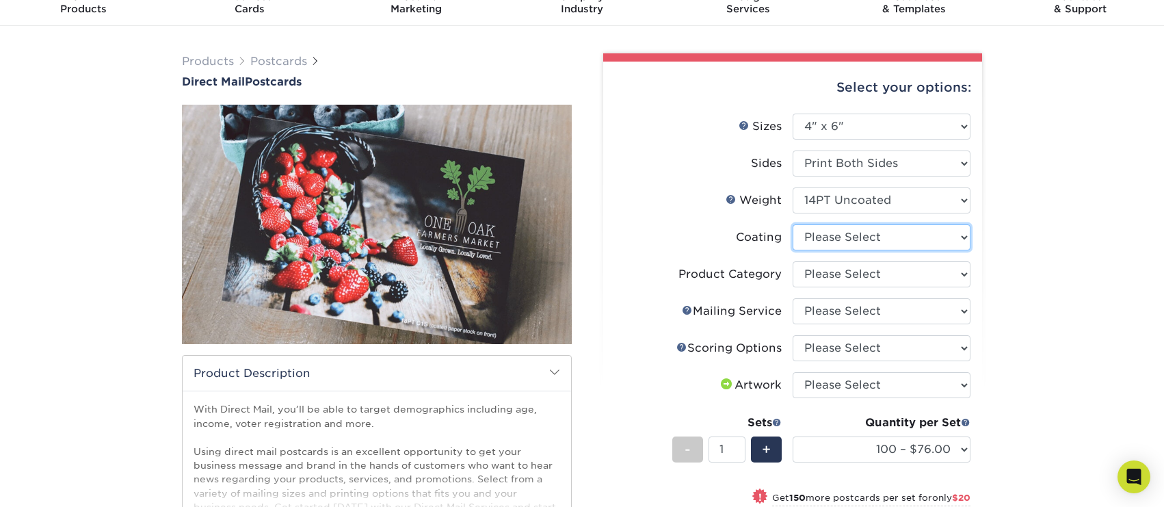
select select "3e7618de-abca-4bda-9f97-8b9129e913d8"
click at [793, 224] on select at bounding box center [882, 237] width 178 height 26
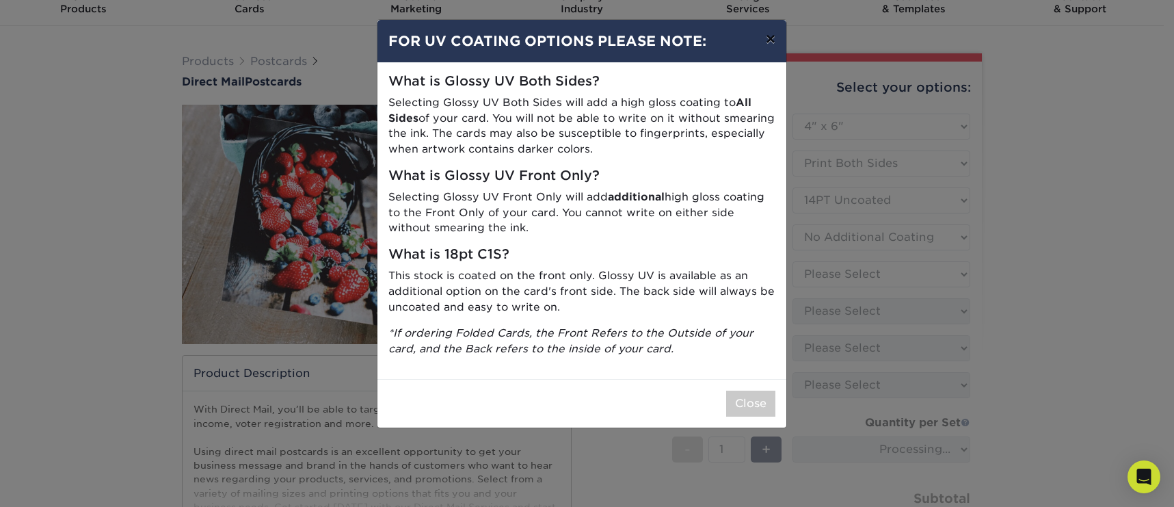
click at [767, 40] on button "×" at bounding box center [770, 39] width 31 height 38
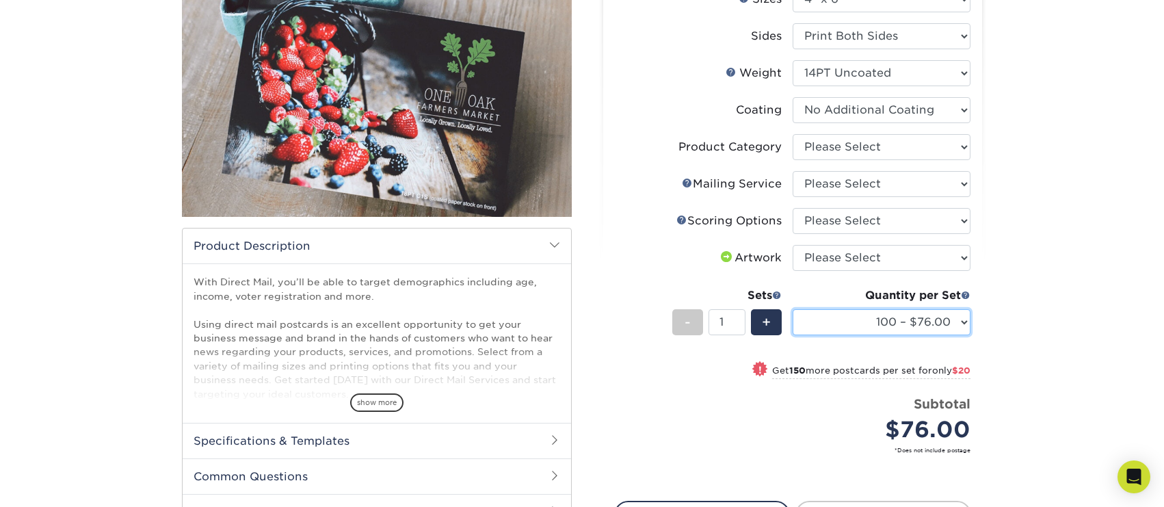
scroll to position [0, 0]
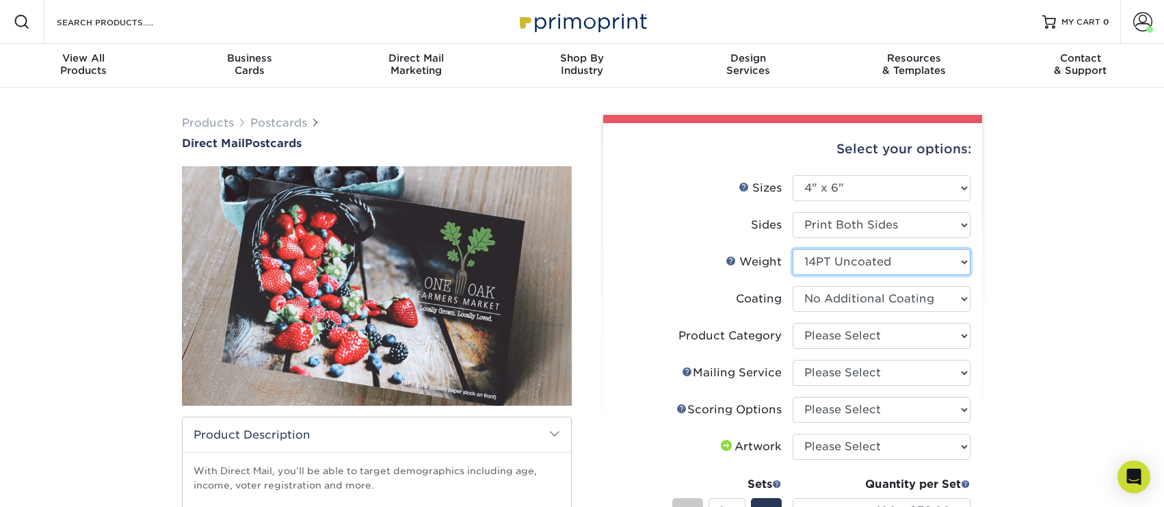
select select "14PT"
click at [793, 249] on select "Please Select 14PT 100LB 16PT 14PT Uncoated" at bounding box center [882, 262] width 178 height 26
select select
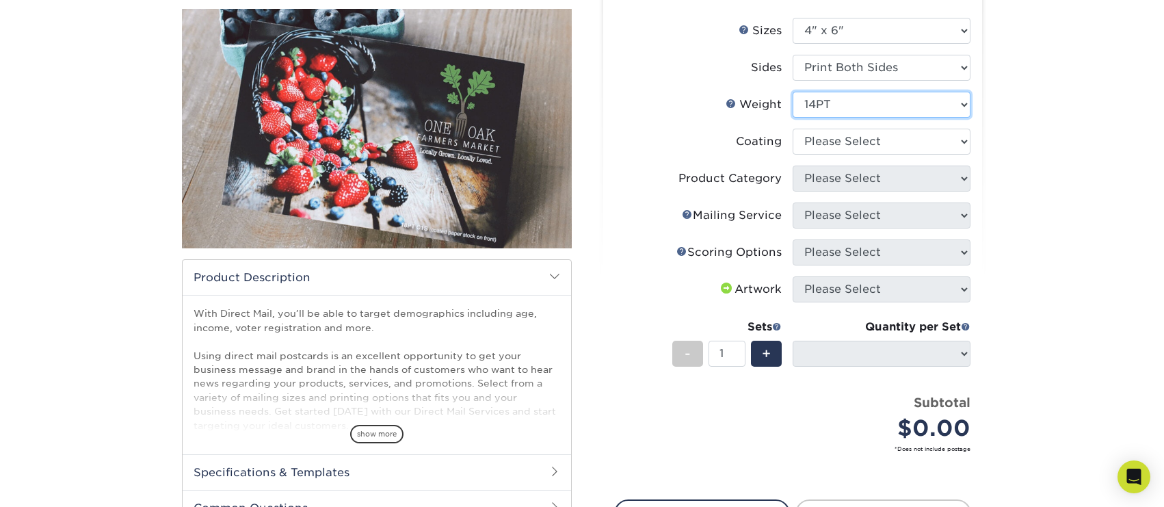
scroll to position [123, 0]
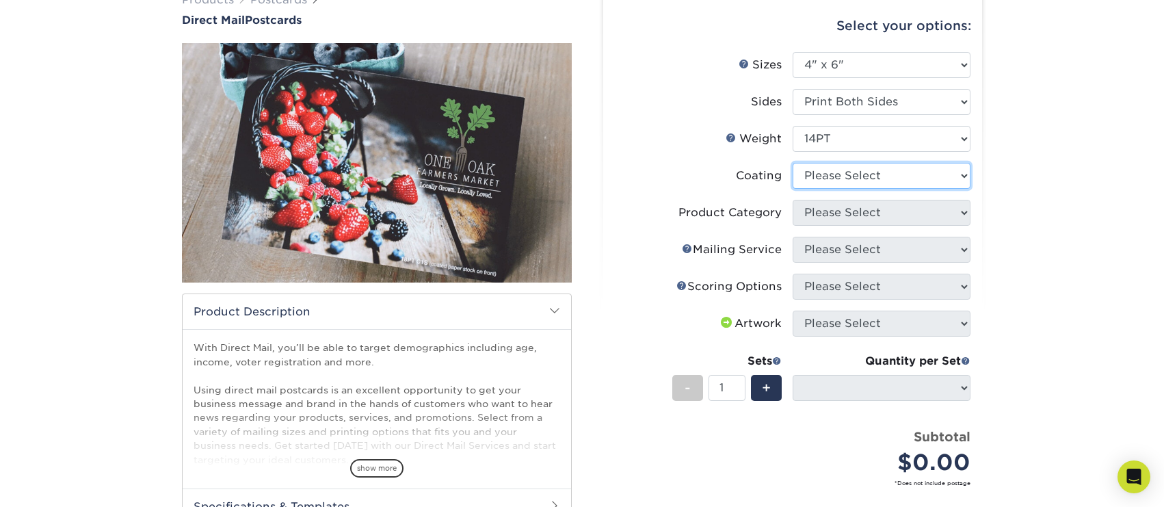
select select "121bb7b5-3b4d-429f-bd8d-bbf80e953313"
click at [793, 163] on select at bounding box center [882, 176] width 178 height 26
select select "-1"
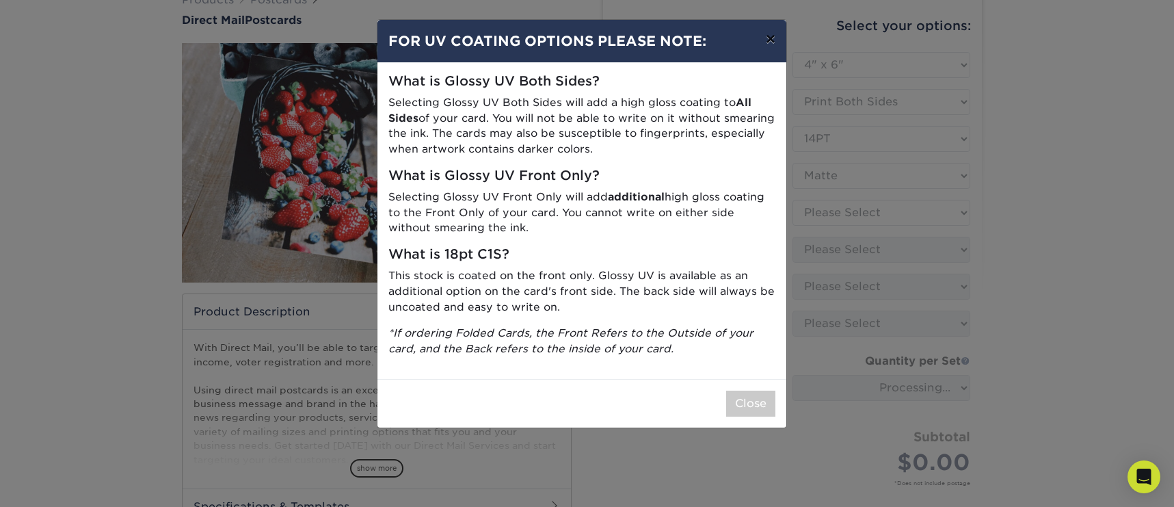
click at [770, 41] on button "×" at bounding box center [770, 39] width 31 height 38
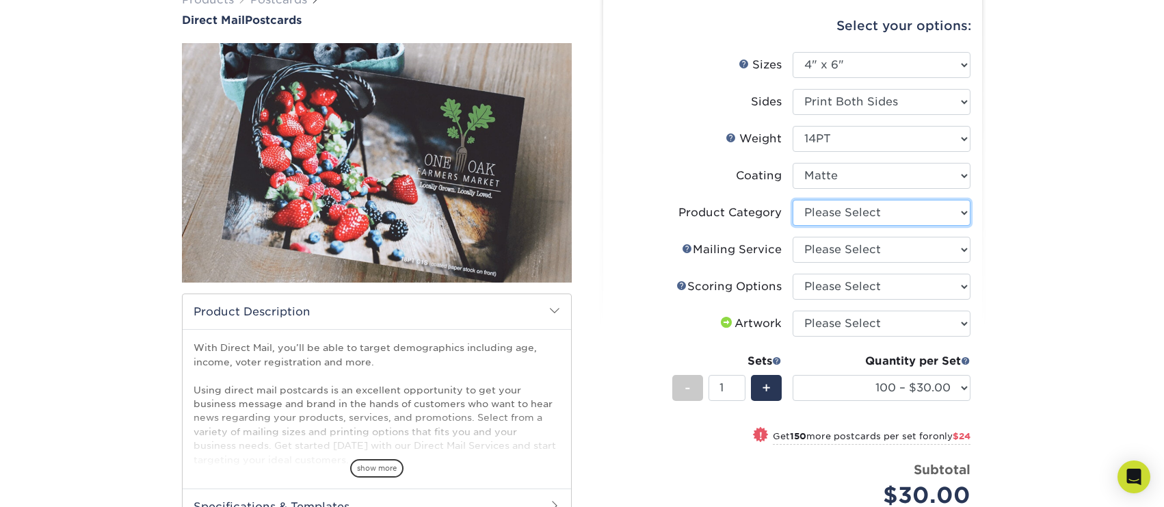
select select "9b7272e0-d6c8-4c3c-8e97-d3a1bcdab858"
click at [793, 200] on select "Please Select Postcards" at bounding box center [882, 213] width 178 height 26
select select "3e5e9bdd-d78a-4c28-a41d-fe1407925ca6"
click at [793, 237] on select "Please Select No Direct Mailing Service No, I will mail/stamp/imprint Direct Ma…" at bounding box center [882, 250] width 178 height 26
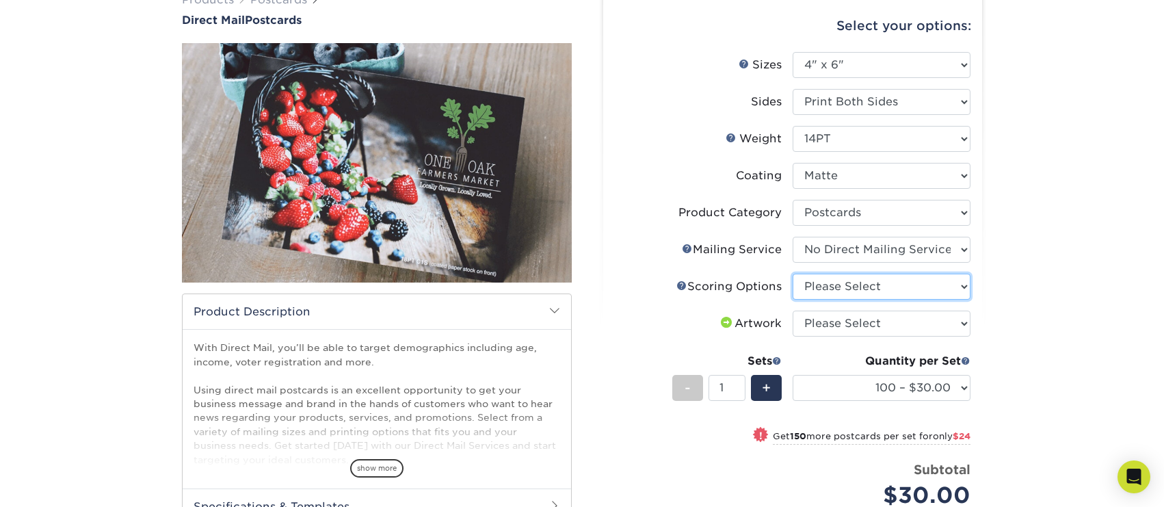
select select "16ebe401-5398-422d-8cb0-f3adbb82deb5"
click at [793, 274] on select "Please Select No Scoring One Score" at bounding box center [882, 287] width 178 height 26
select select "upload"
click at [793, 311] on select "Please Select I will upload files I need a design - $150" at bounding box center [882, 324] width 178 height 26
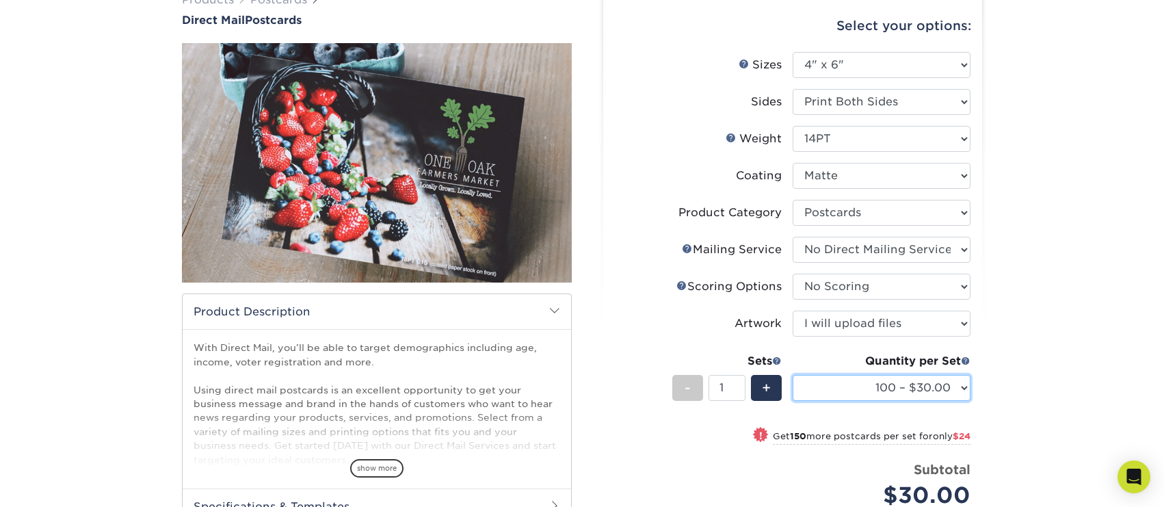
drag, startPoint x: 948, startPoint y: 384, endPoint x: 1043, endPoint y: 160, distance: 243.0
click at [1043, 160] on div "Products Postcards Direct Mail Postcards $" at bounding box center [582, 344] width 1164 height 761
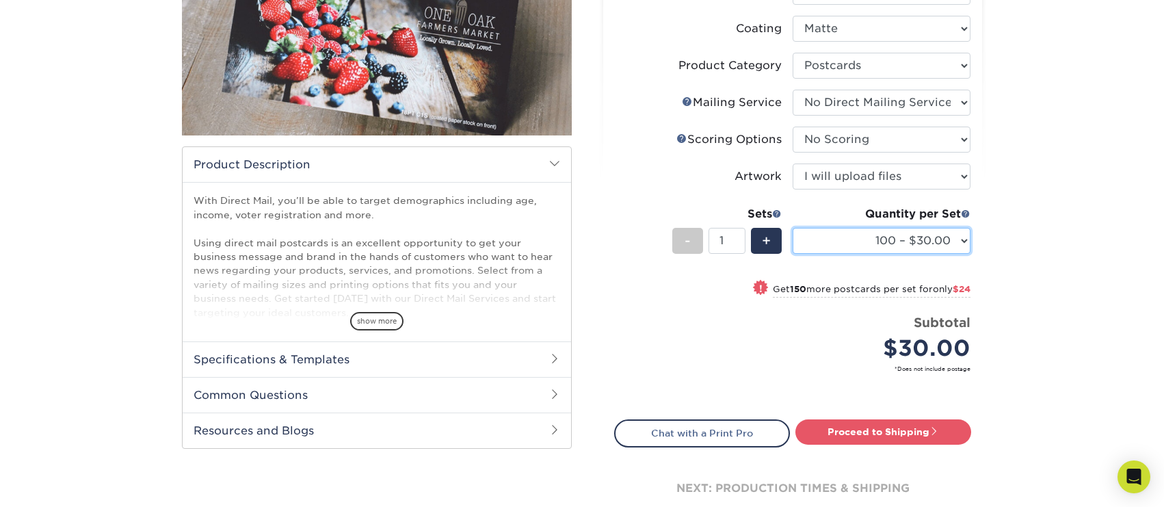
scroll to position [369, 0]
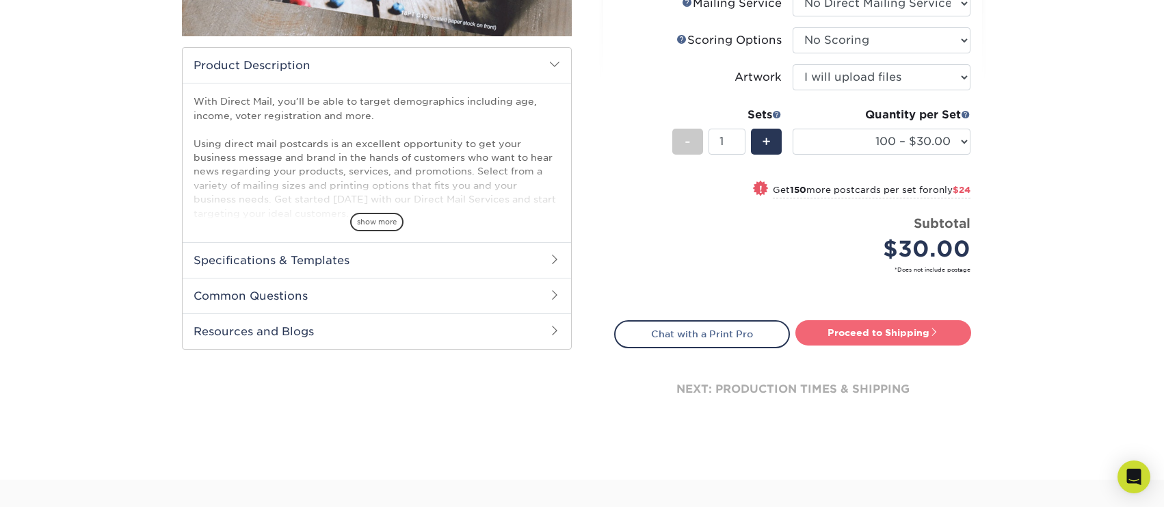
click at [897, 332] on link "Proceed to Shipping" at bounding box center [883, 332] width 176 height 25
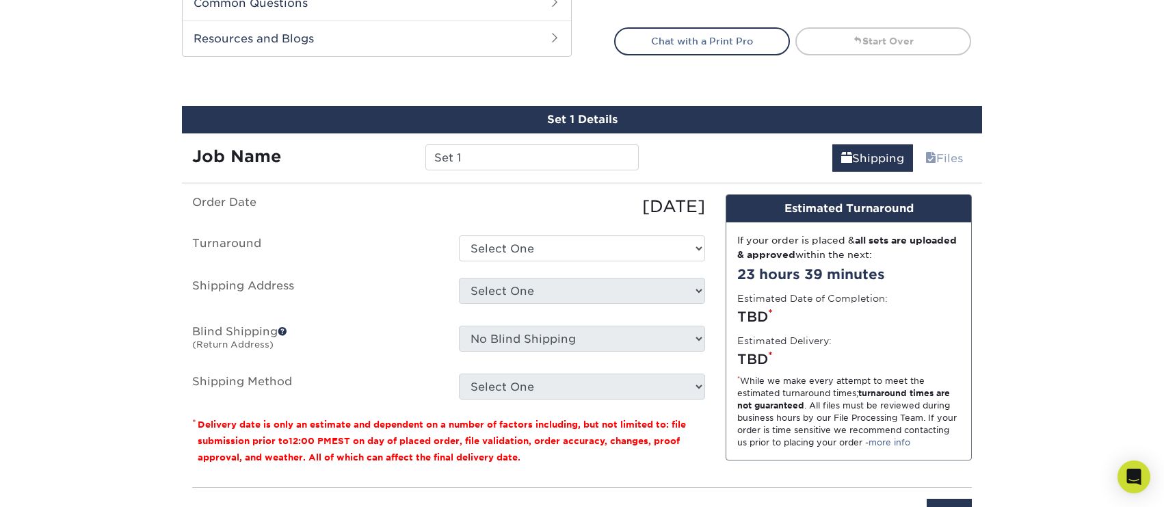
scroll to position [727, 0]
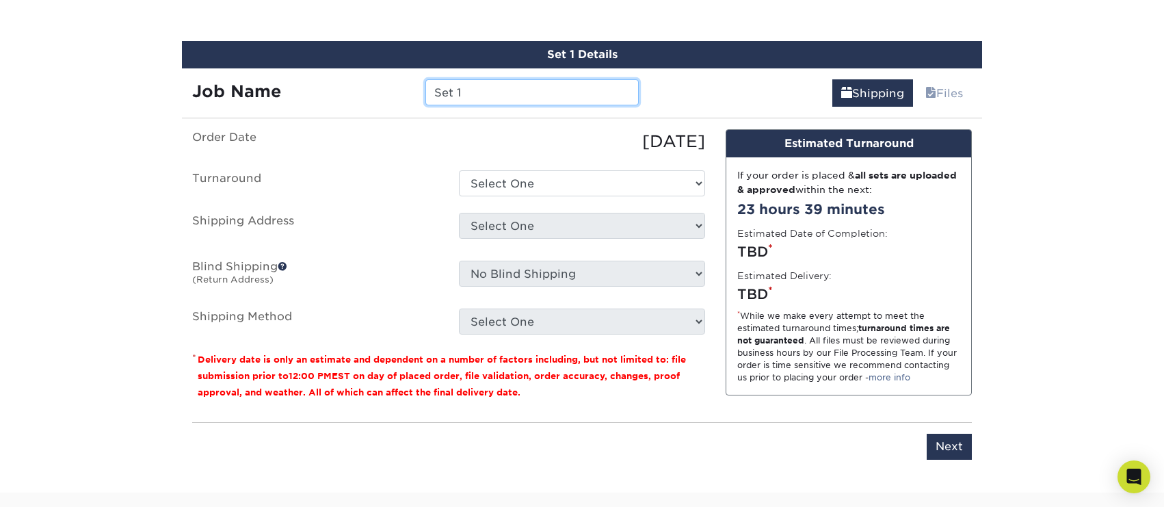
drag, startPoint x: 509, startPoint y: 86, endPoint x: 412, endPoint y: 75, distance: 97.1
click at [419, 85] on div "Set 1" at bounding box center [531, 92] width 233 height 26
type input "Holidays Card 2025"
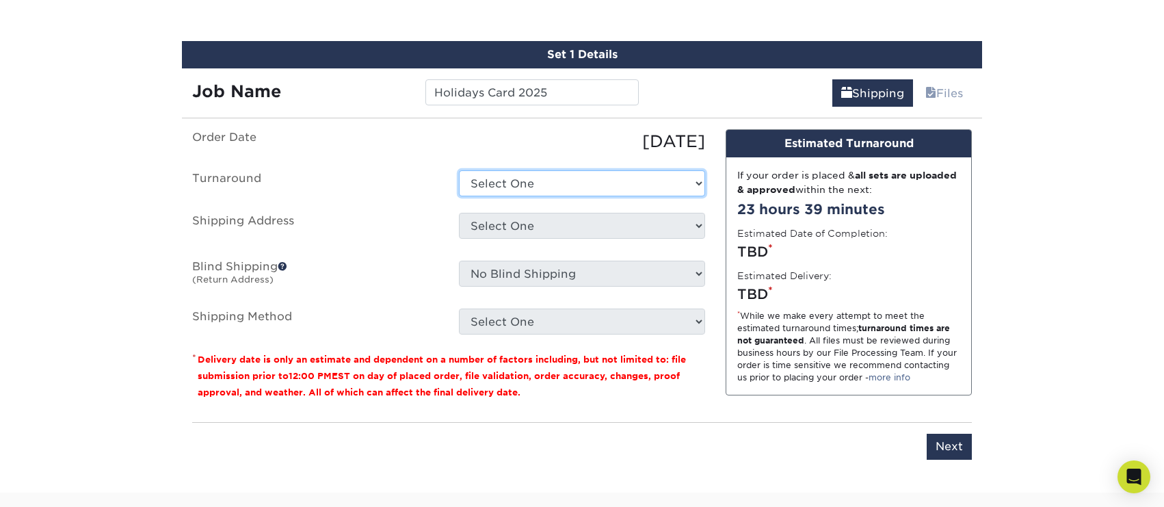
select select "734dce4a-c52e-4e06-8cc9-b20774488c39"
click at [459, 170] on select "Select One 2-4 Business Days 2 Day Next Business Day" at bounding box center [582, 183] width 246 height 26
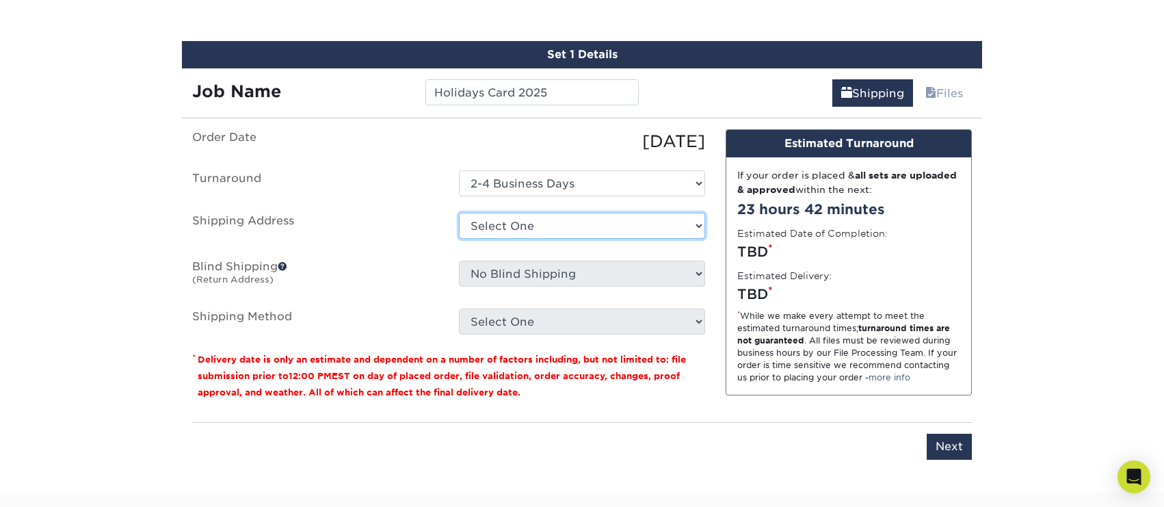
select select "160281"
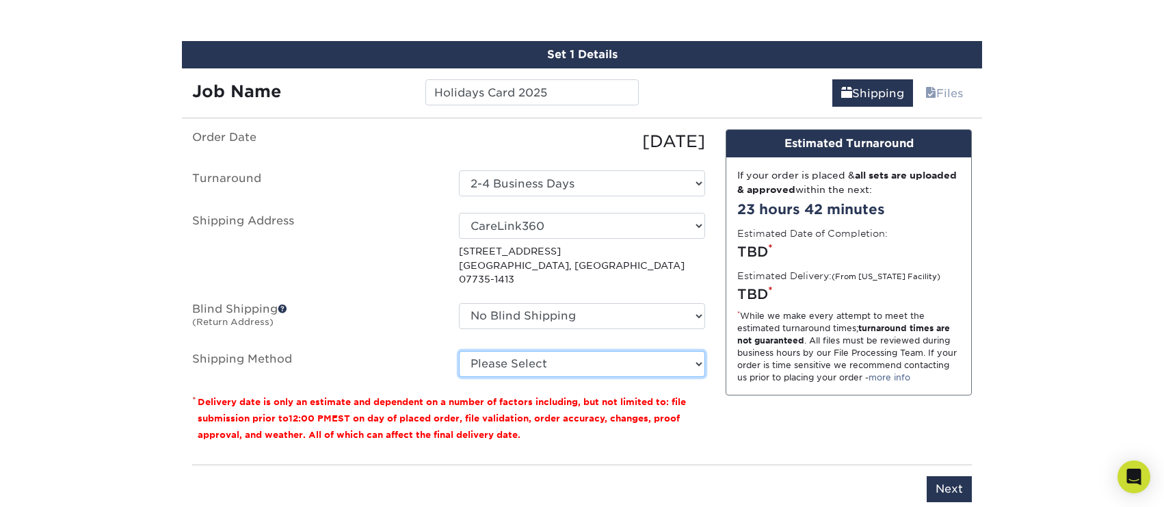
select select "03"
click at [459, 351] on select "Please Select Ground Shipping (+$24.40) 3 Day Shipping Service (+$31.23) 2 Day …" at bounding box center [582, 364] width 246 height 26
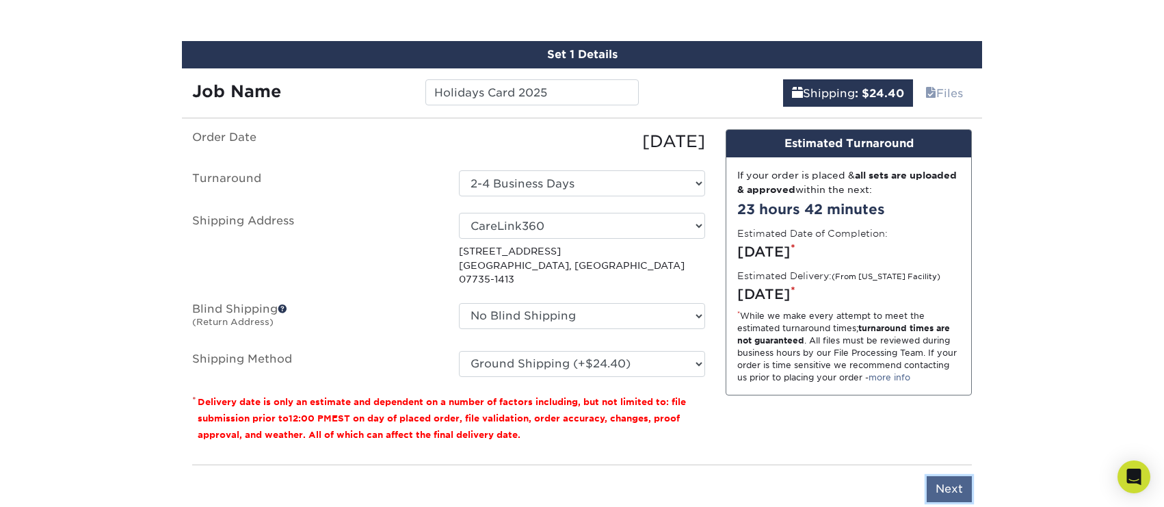
click at [949, 479] on input "Next" at bounding box center [949, 489] width 45 height 26
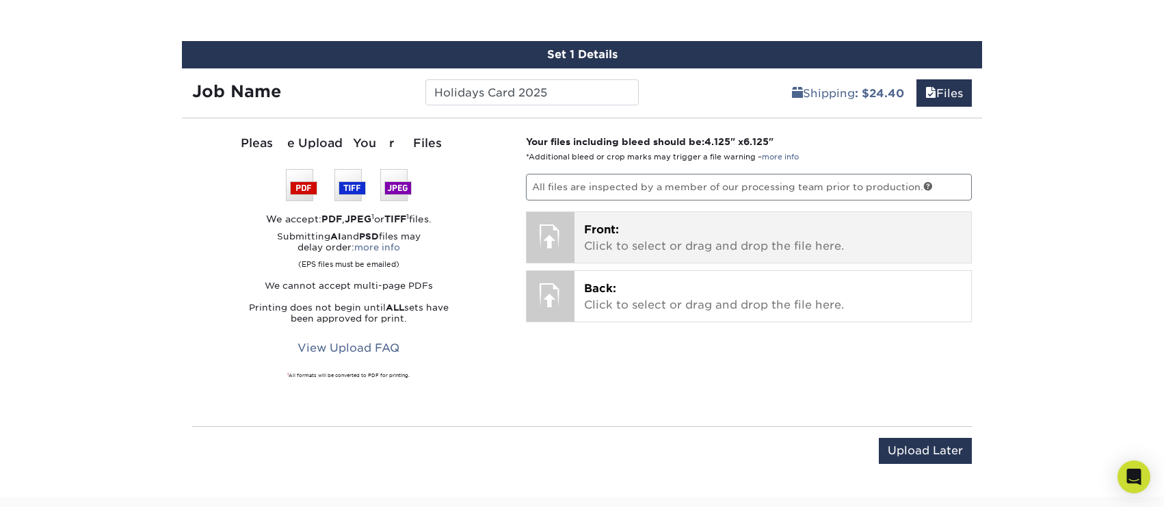
click at [565, 239] on div at bounding box center [551, 236] width 48 height 48
click at [648, 250] on p "Front: Click to select or drag and drop the file here." at bounding box center [773, 238] width 378 height 33
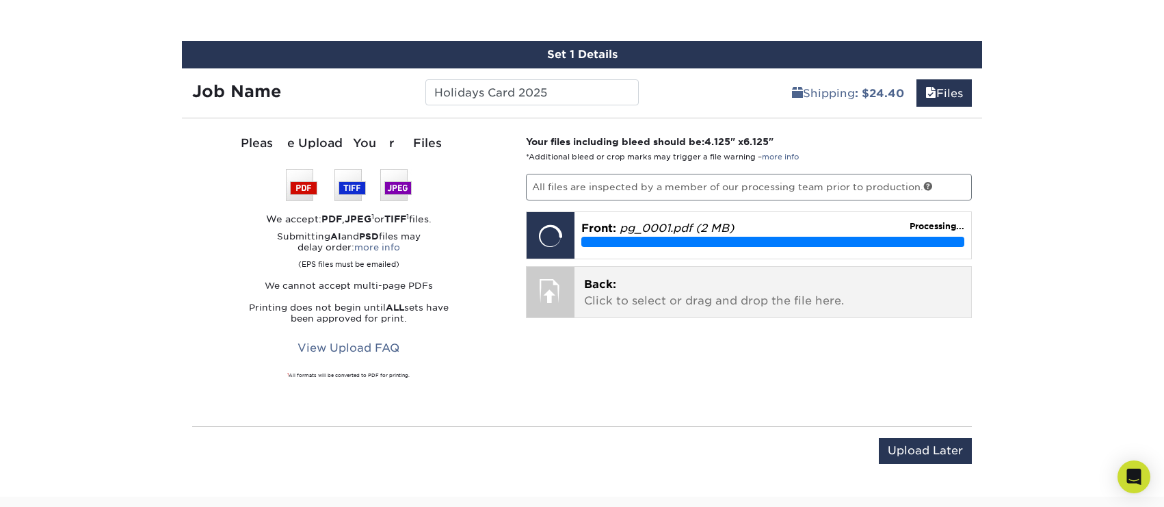
click at [635, 288] on p "Back: Click to select or drag and drop the file here." at bounding box center [773, 292] width 378 height 33
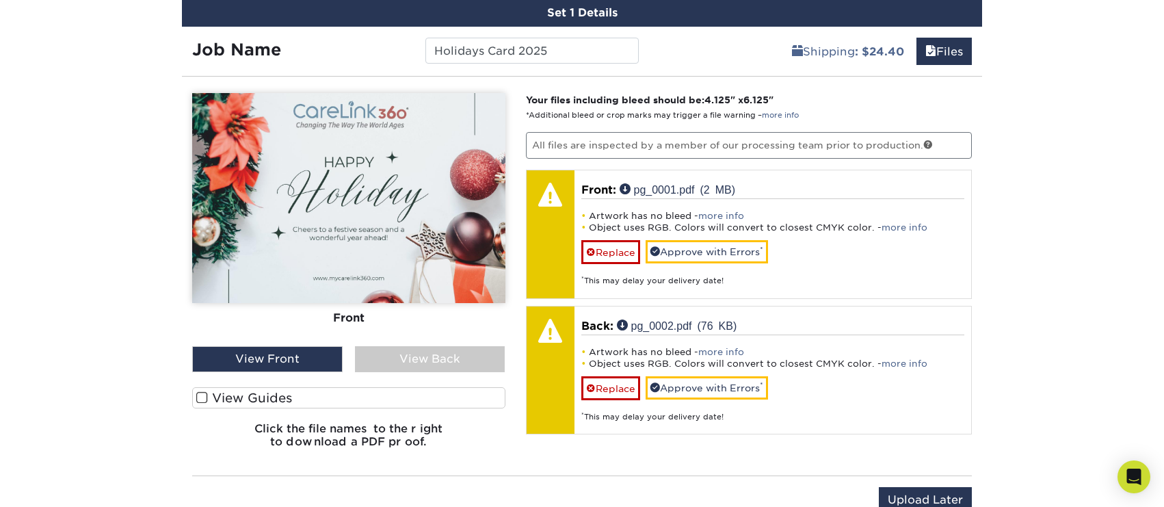
scroll to position [768, 0]
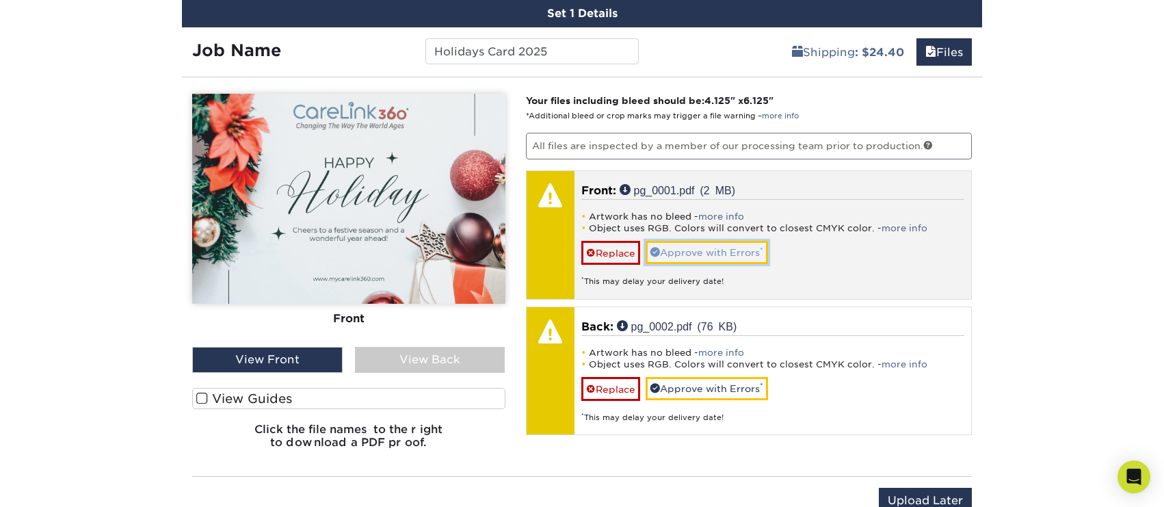
click at [700, 252] on link "Approve with Errors *" at bounding box center [707, 252] width 122 height 23
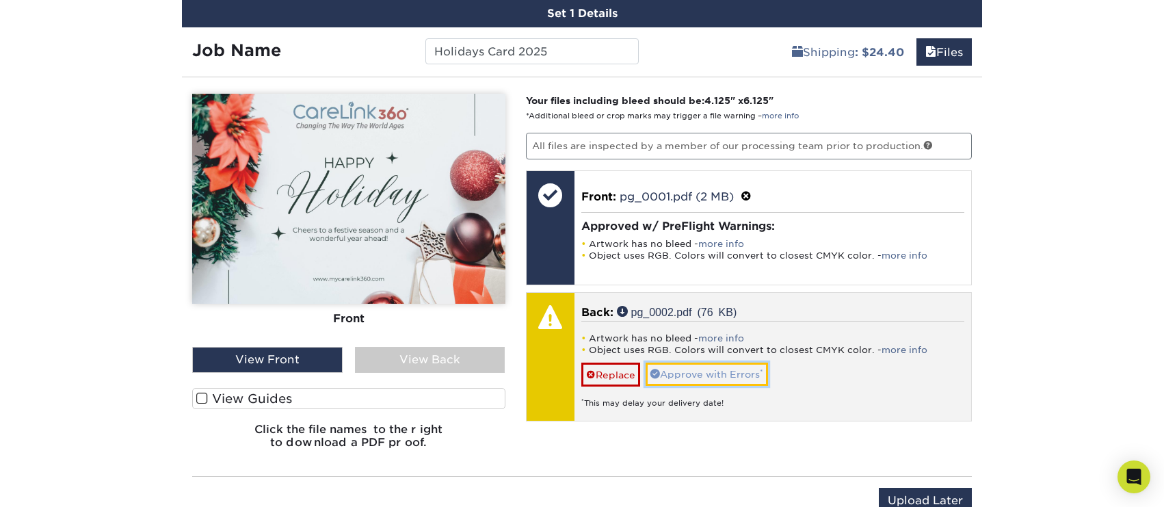
click at [711, 368] on link "Approve with Errors *" at bounding box center [707, 373] width 122 height 23
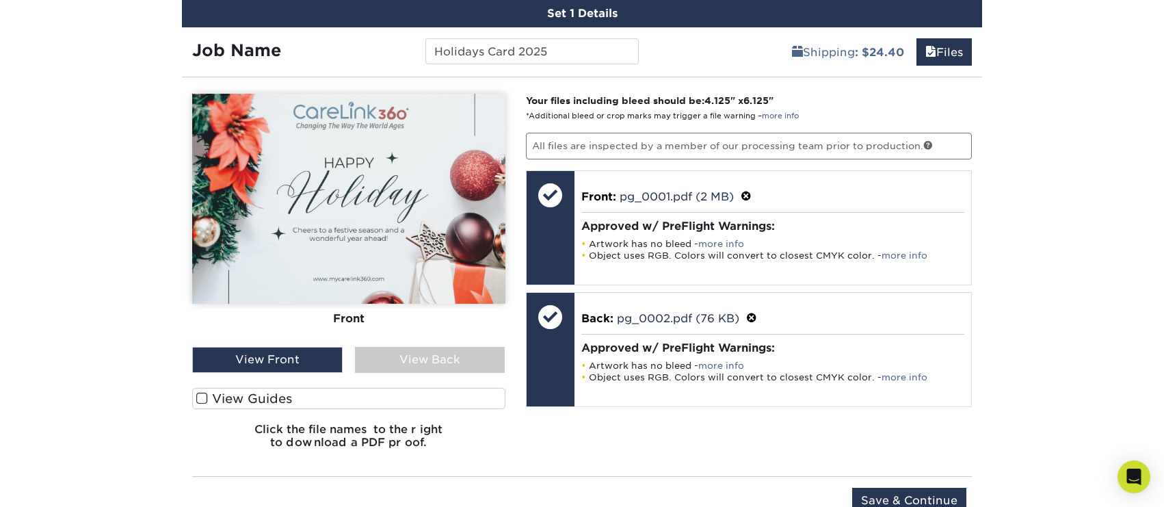
click at [455, 363] on div "View Back" at bounding box center [430, 360] width 150 height 26
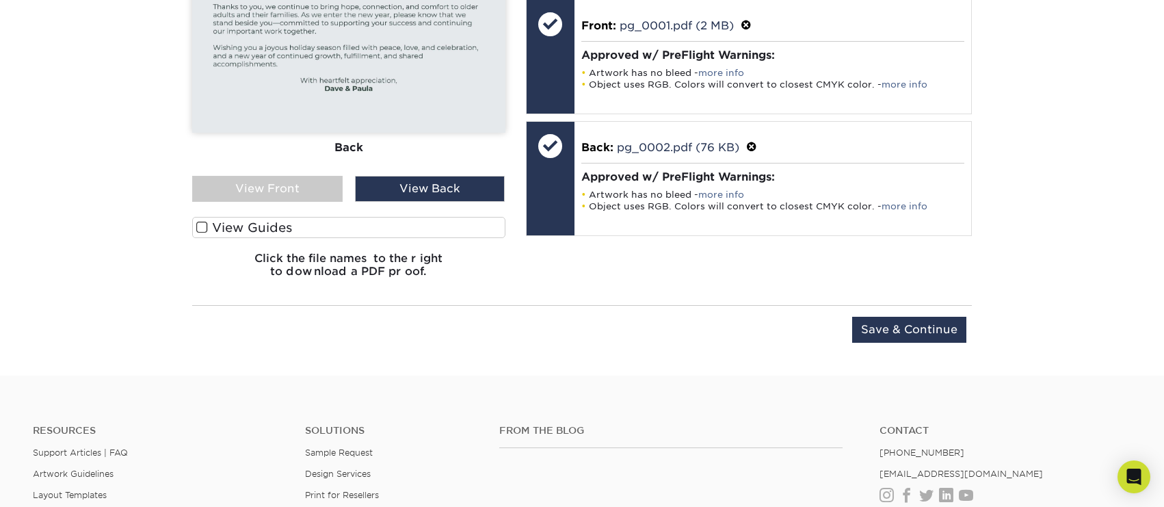
scroll to position [1076, 0]
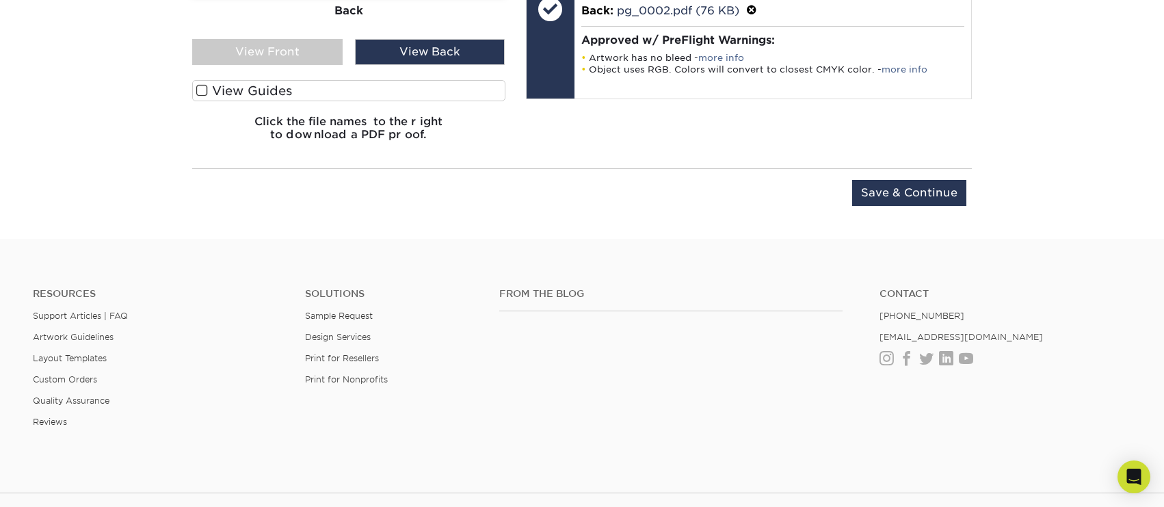
click at [207, 90] on span at bounding box center [202, 90] width 12 height 13
click at [0, 0] on input "View Guides" at bounding box center [0, 0] width 0 height 0
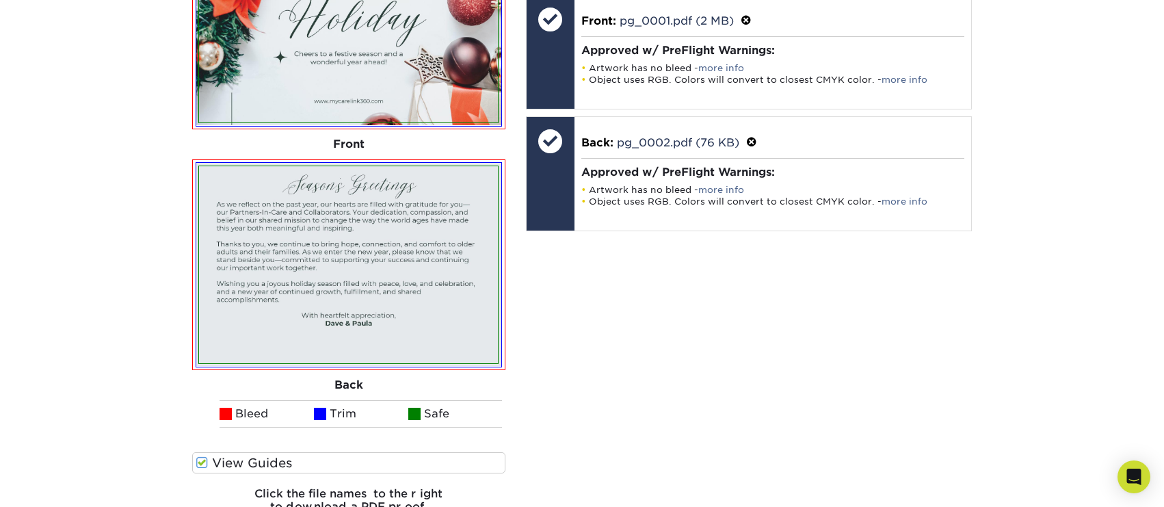
scroll to position [1029, 0]
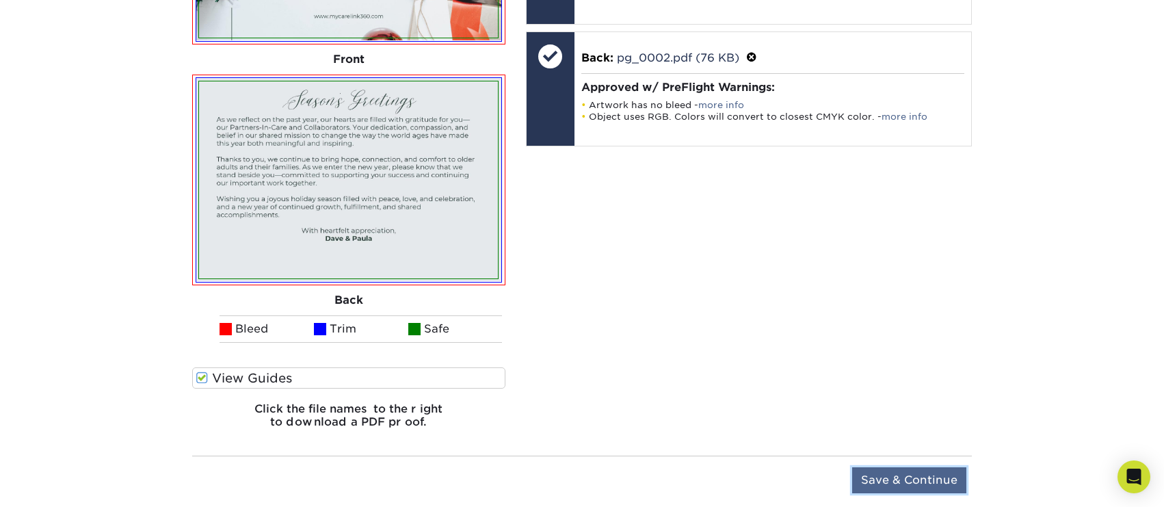
click at [907, 479] on input "Save & Continue" at bounding box center [909, 480] width 114 height 26
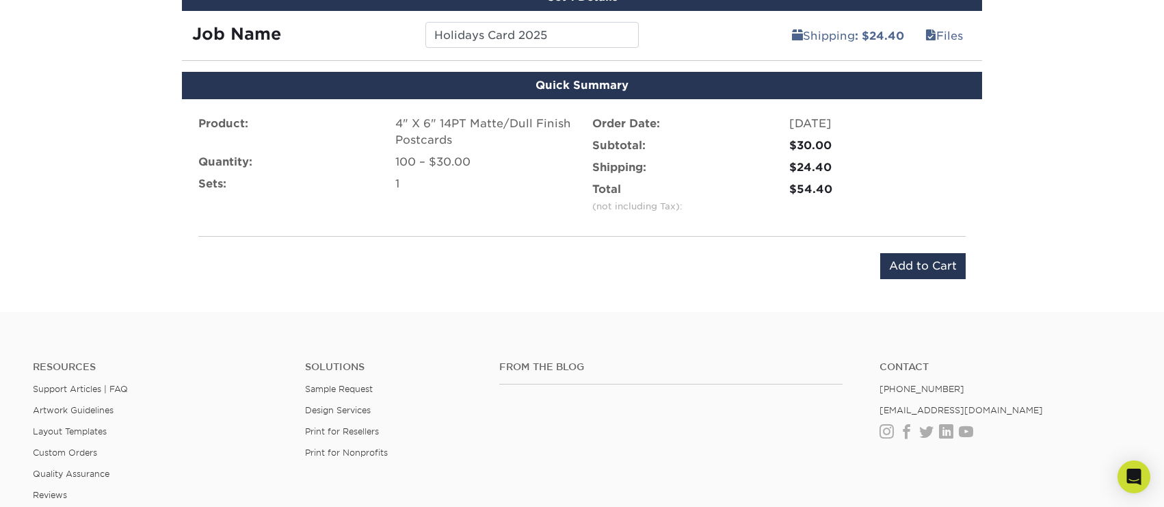
scroll to position [785, 0]
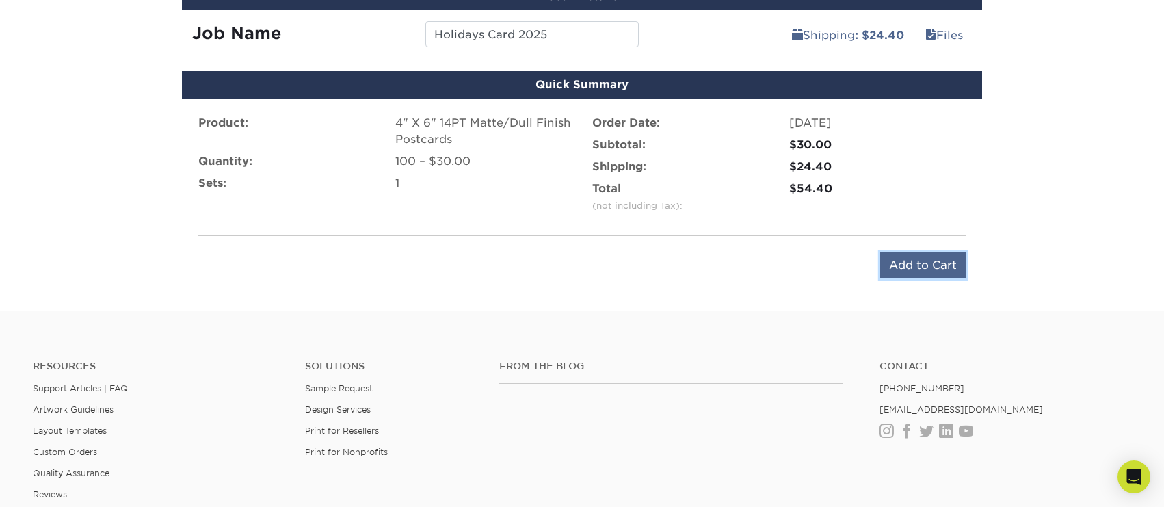
click at [921, 267] on input "Add to Cart" at bounding box center [922, 265] width 85 height 26
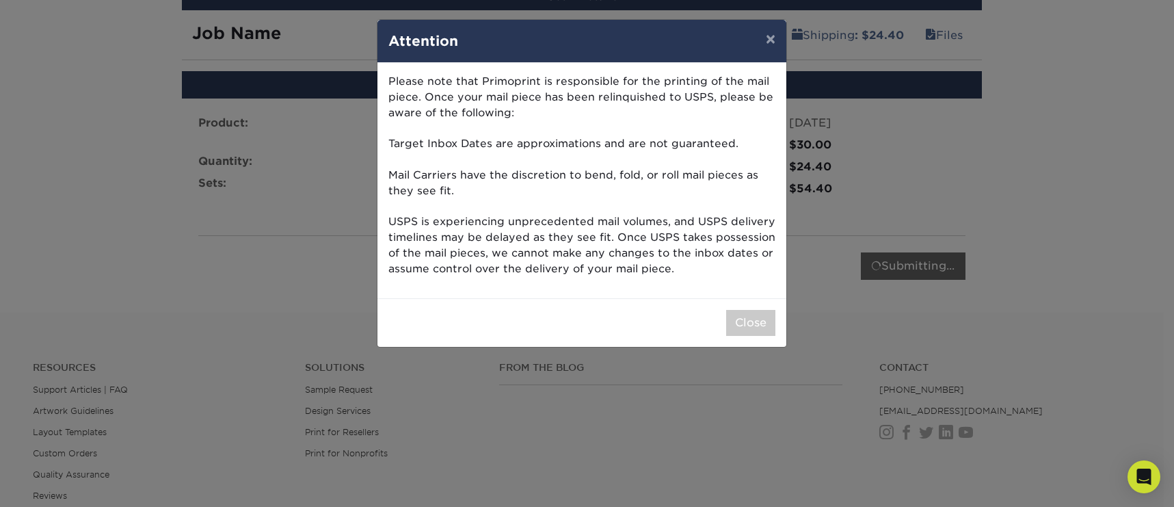
click at [704, 153] on p "Please note that Primoprint is responsible for the printing of the mail piece. …" at bounding box center [581, 175] width 387 height 202
click at [756, 326] on button "Close" at bounding box center [750, 323] width 49 height 26
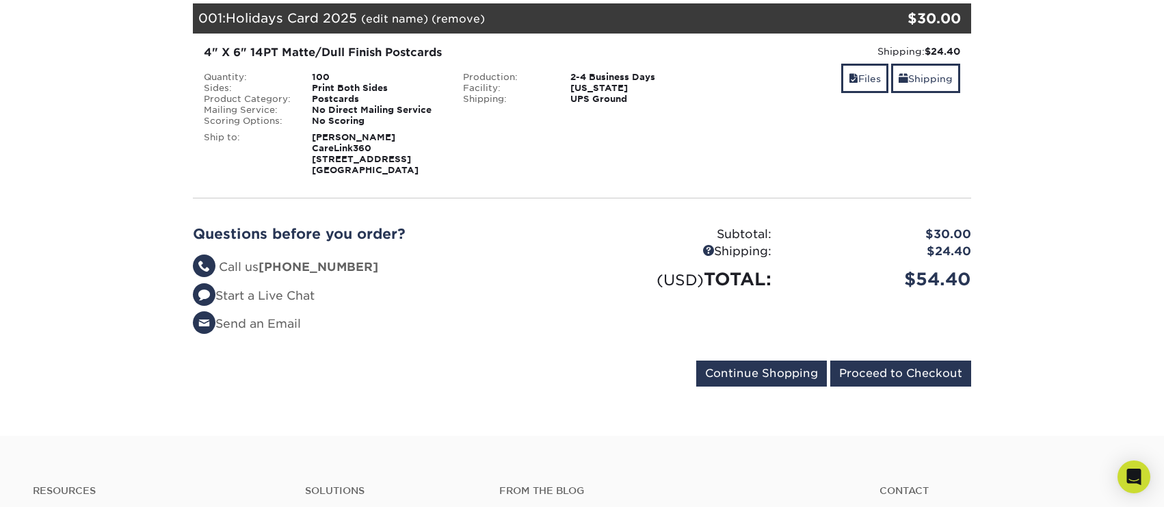
scroll to position [226, 0]
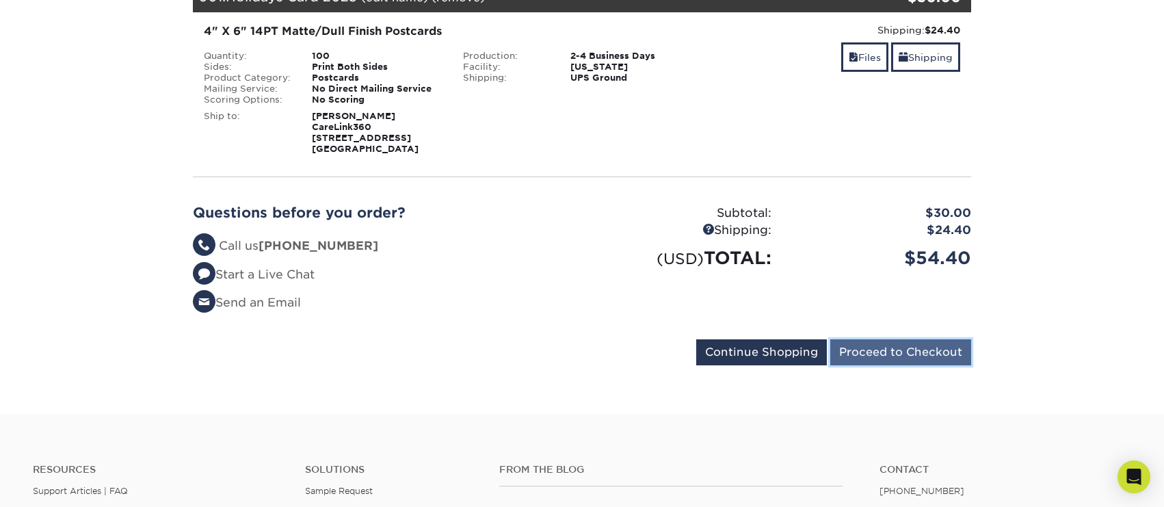
click at [903, 350] on input "Proceed to Checkout" at bounding box center [900, 352] width 141 height 26
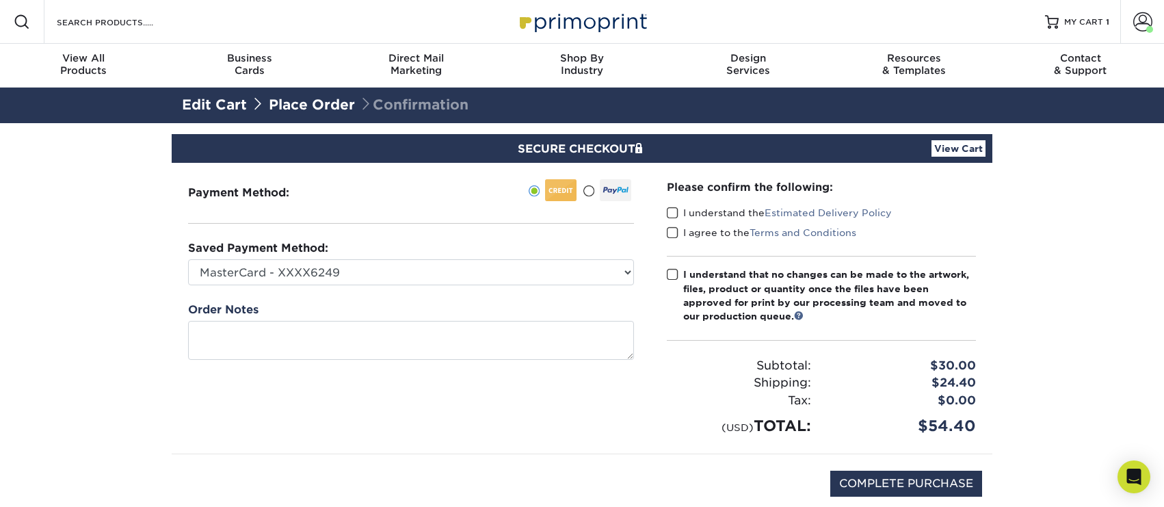
click at [678, 212] on label "I understand the Estimated Delivery Policy" at bounding box center [779, 213] width 225 height 14
click at [0, 0] on input "I understand the Estimated Delivery Policy" at bounding box center [0, 0] width 0 height 0
click at [672, 232] on span at bounding box center [673, 232] width 12 height 13
click at [0, 0] on input "I agree to the Terms and Conditions" at bounding box center [0, 0] width 0 height 0
click at [669, 274] on span at bounding box center [673, 274] width 12 height 13
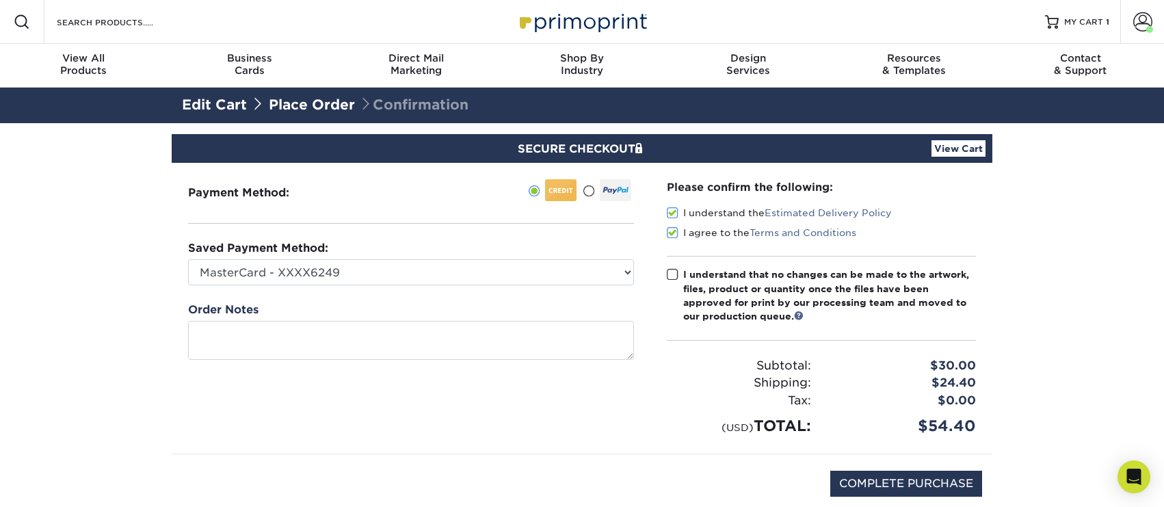
click at [0, 0] on input "I understand that no changes can be made to the artwork, files, product or quan…" at bounding box center [0, 0] width 0 height 0
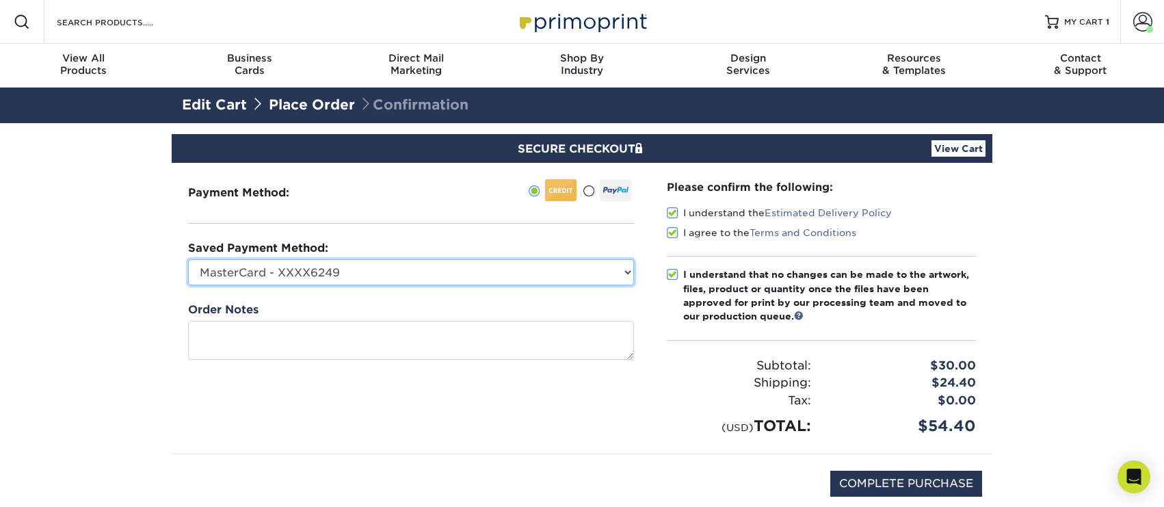
drag, startPoint x: 550, startPoint y: 276, endPoint x: 426, endPoint y: 416, distance: 186.5
click at [426, 416] on div "Payment Method:" at bounding box center [411, 308] width 479 height 291
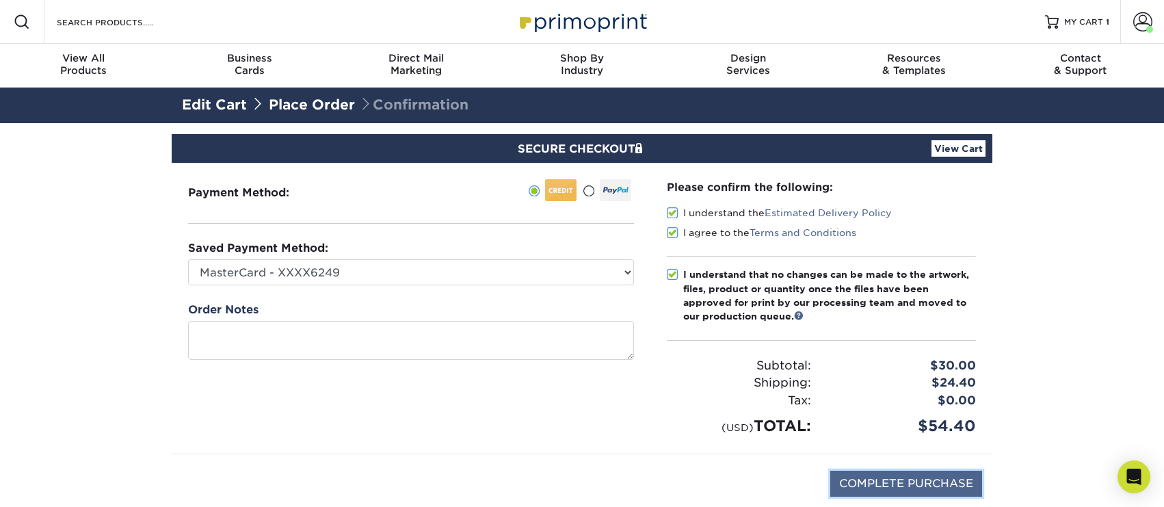
click at [910, 488] on input "COMPLETE PURCHASE" at bounding box center [906, 484] width 152 height 26
type input "PROCESSING, PLEASE WAIT..."
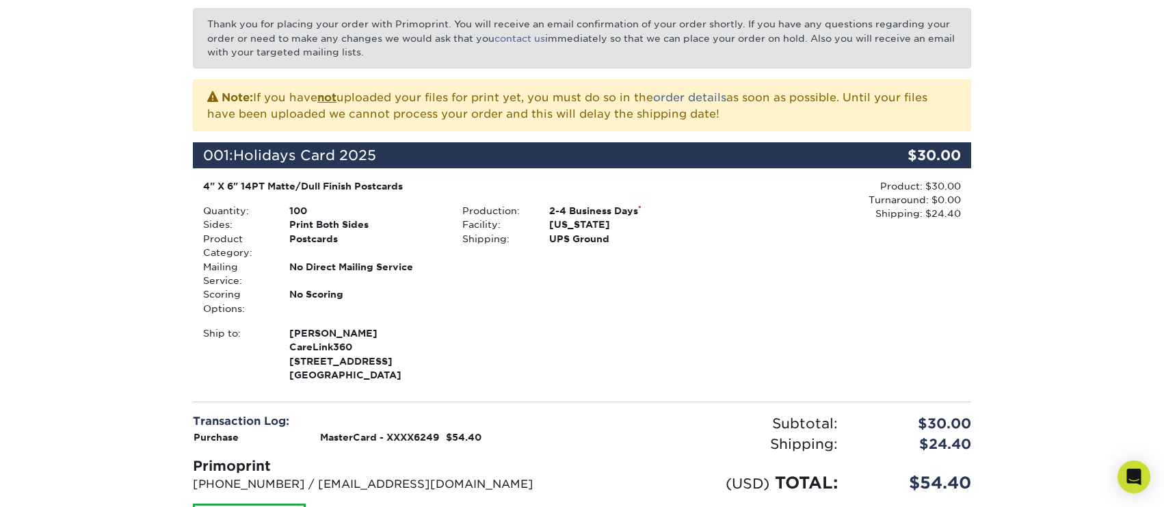
scroll to position [201, 0]
